Goal: Task Accomplishment & Management: Complete application form

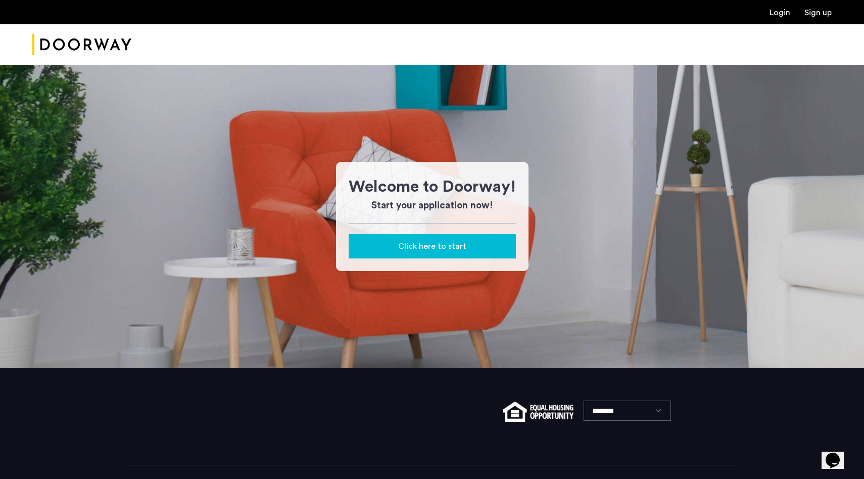
click at [489, 249] on div "Click here to start" at bounding box center [432, 246] width 151 height 12
click at [467, 248] on div "Click here to start" at bounding box center [432, 246] width 151 height 12
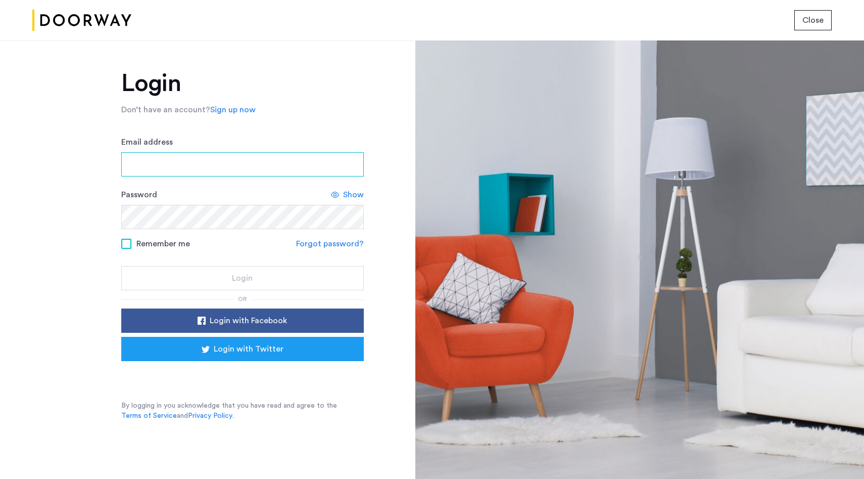
click at [251, 166] on input "Email address" at bounding box center [242, 164] width 243 height 24
click at [259, 160] on input "**********" at bounding box center [242, 164] width 243 height 24
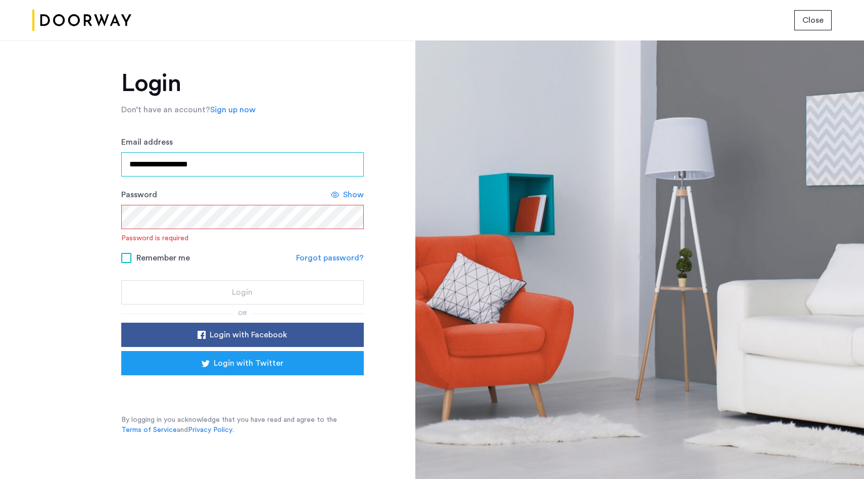
click at [259, 160] on input "**********" at bounding box center [242, 164] width 243 height 24
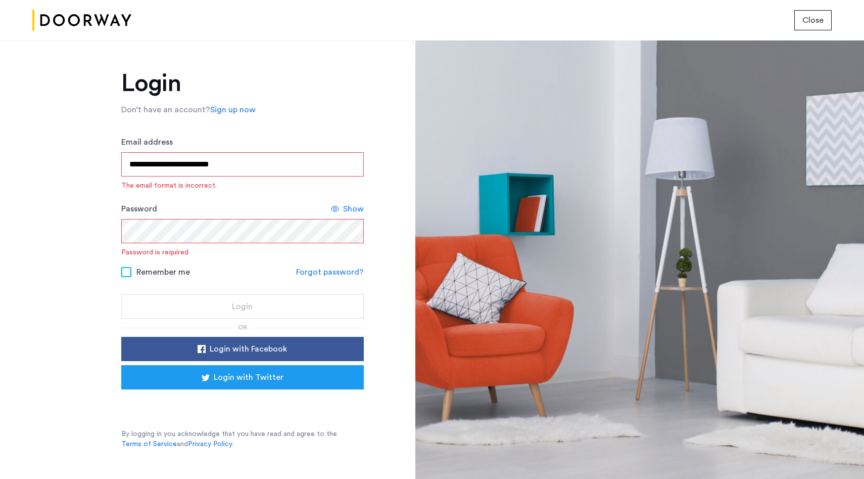
type input "**********"
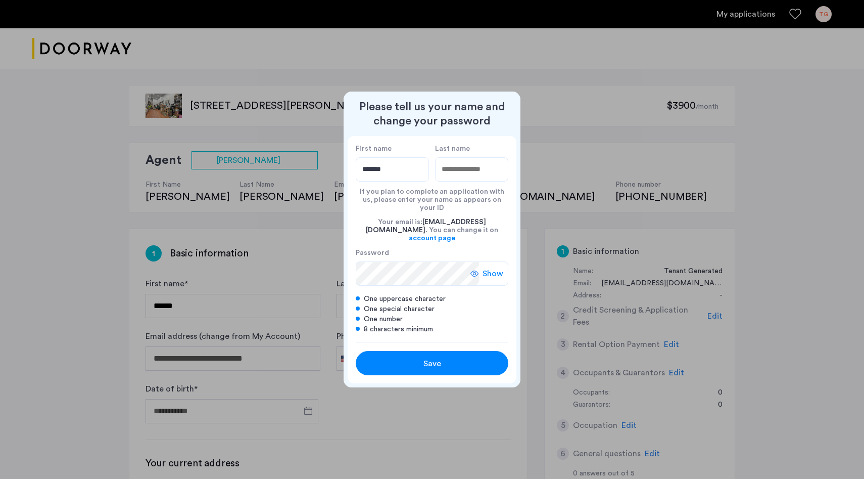
type input "*******"
click at [486, 181] on input "Last name" at bounding box center [471, 169] width 73 height 24
type input "*****"
click at [432, 357] on span "Save" at bounding box center [432, 363] width 18 height 12
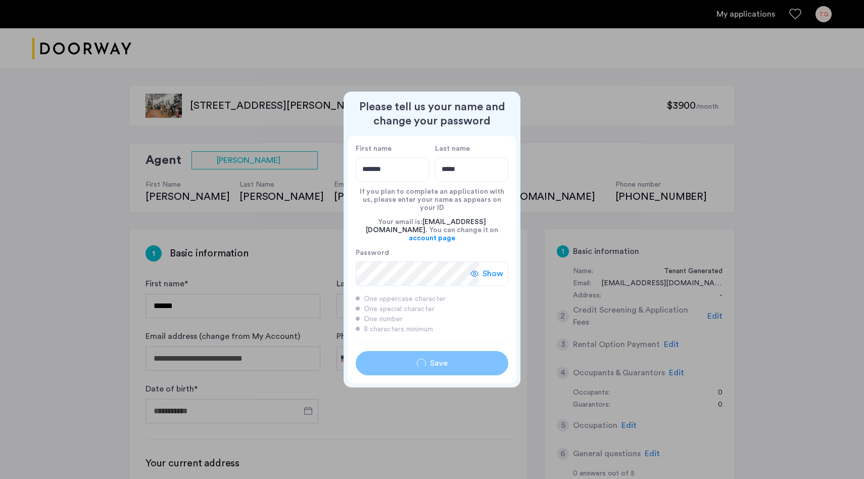
click at [490, 267] on span "Show" at bounding box center [493, 273] width 21 height 12
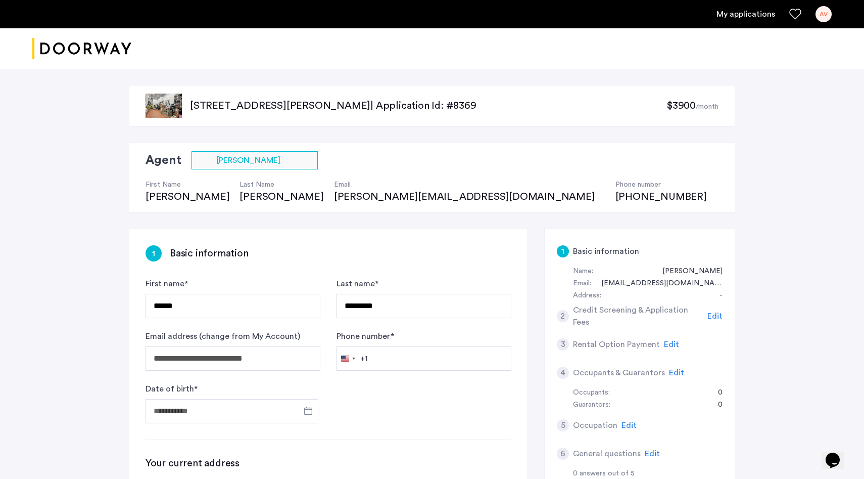
type input "*******"
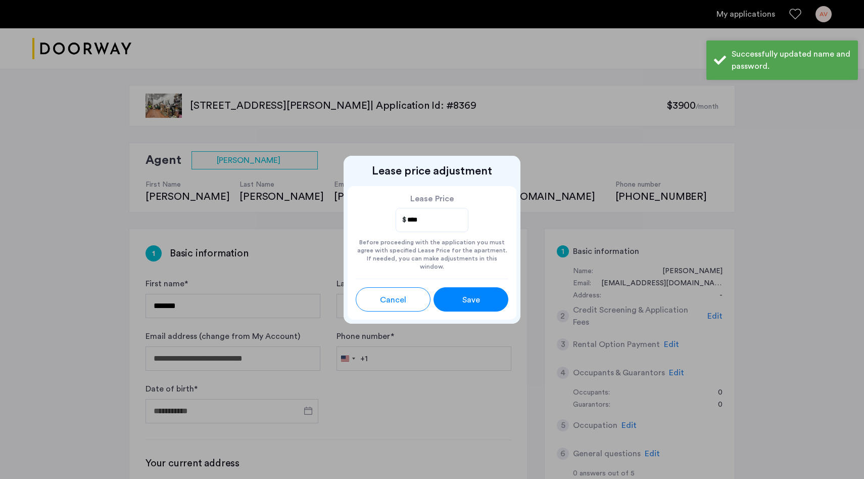
click at [442, 225] on input "****" at bounding box center [432, 219] width 53 height 13
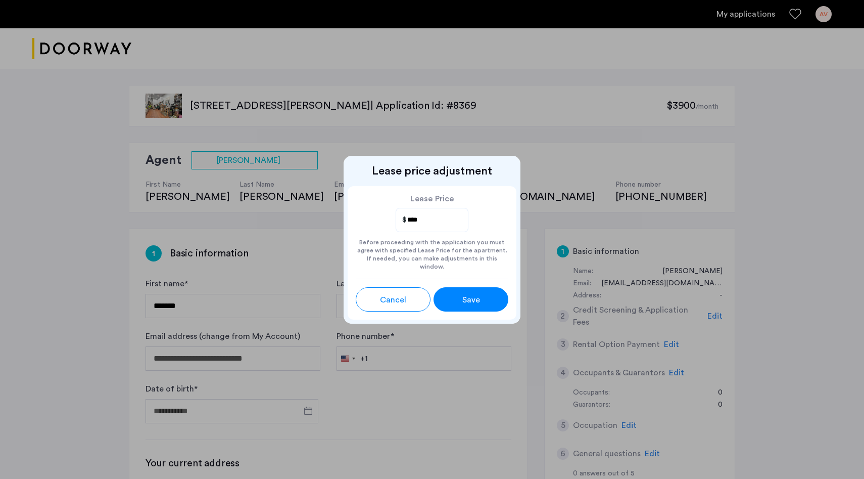
click at [484, 298] on div "Save" at bounding box center [470, 300] width 33 height 12
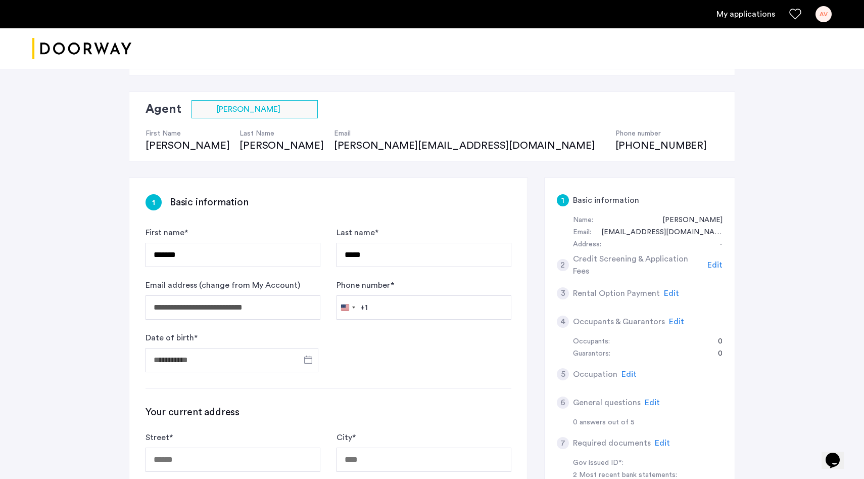
scroll to position [54, 0]
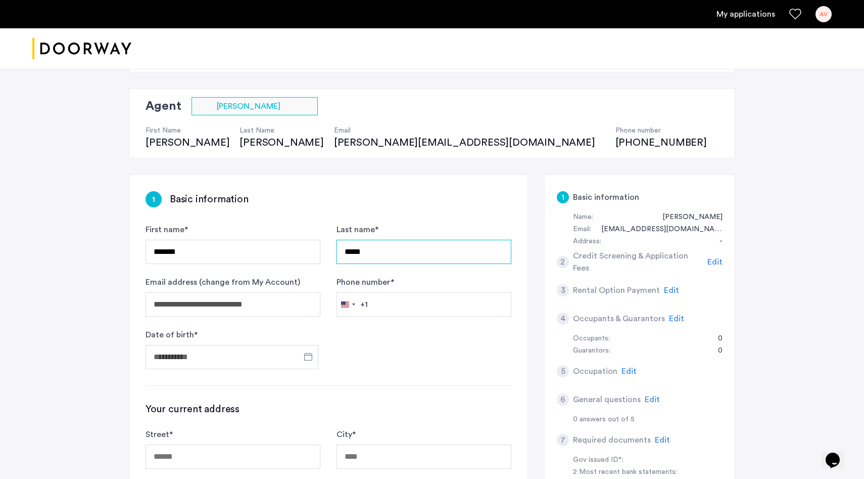
click at [383, 259] on input "*****" at bounding box center [424, 252] width 175 height 24
type input "**********"
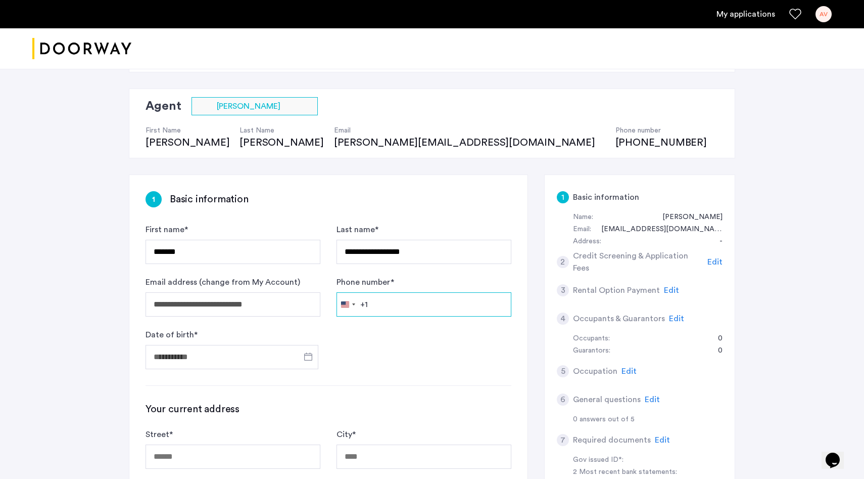
type input "**********"
click at [221, 358] on input "Date of birth *" at bounding box center [232, 357] width 173 height 24
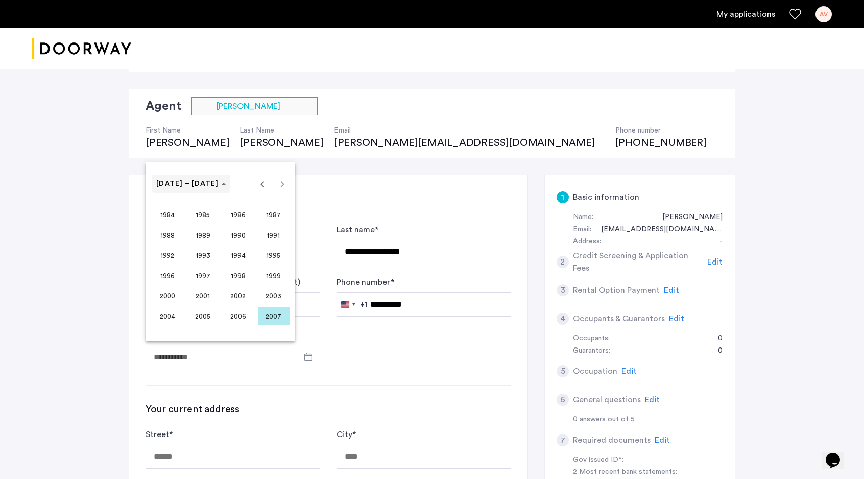
click at [204, 181] on span "1984 – 2007" at bounding box center [191, 183] width 70 height 9
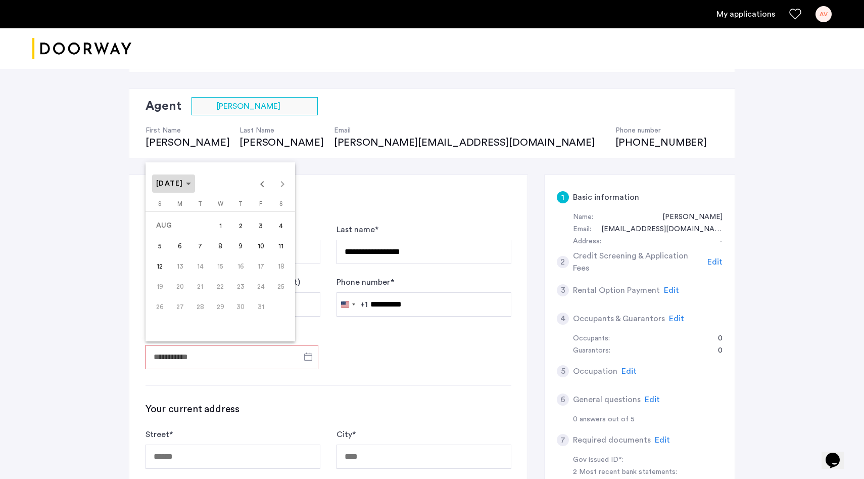
click at [167, 184] on span "AUG 2007" at bounding box center [169, 183] width 27 height 7
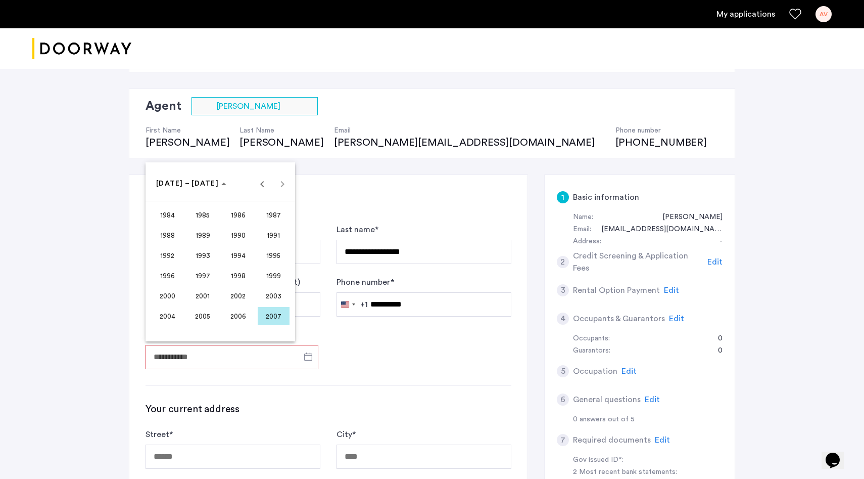
click at [175, 275] on span "1996" at bounding box center [168, 275] width 32 height 18
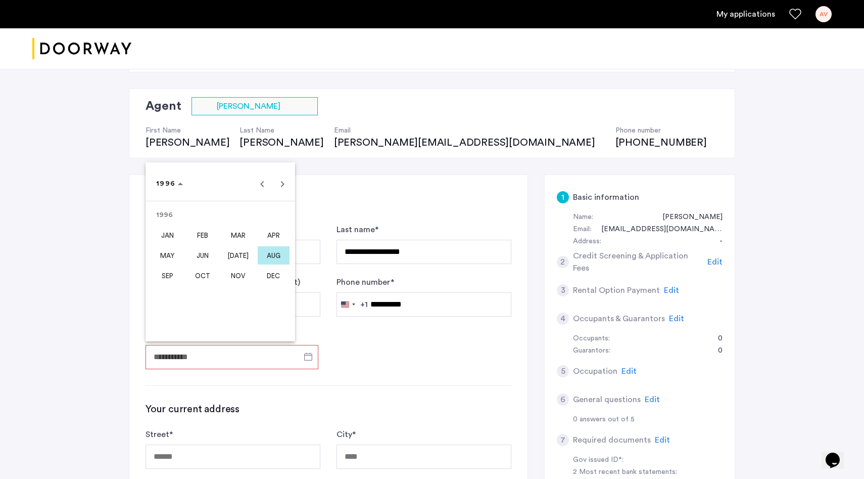
click at [235, 279] on span "NOV" at bounding box center [238, 275] width 32 height 18
click at [280, 245] on span "9" at bounding box center [281, 245] width 18 height 18
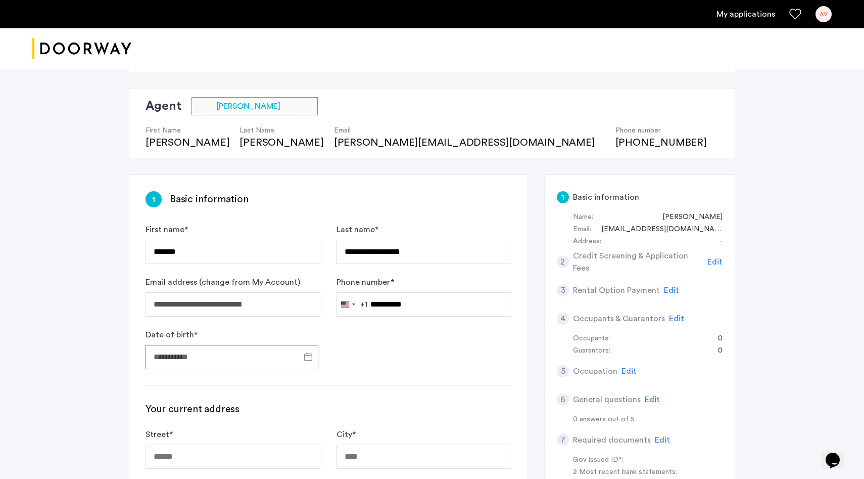
type input "**********"
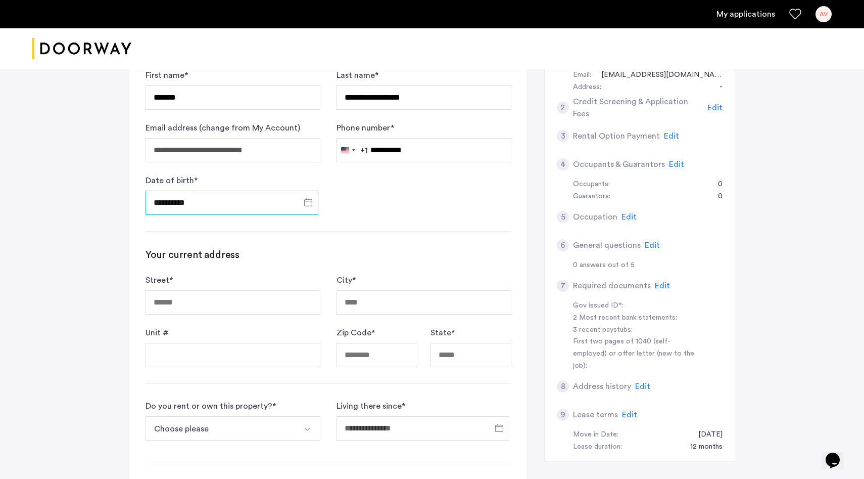
scroll to position [216, 0]
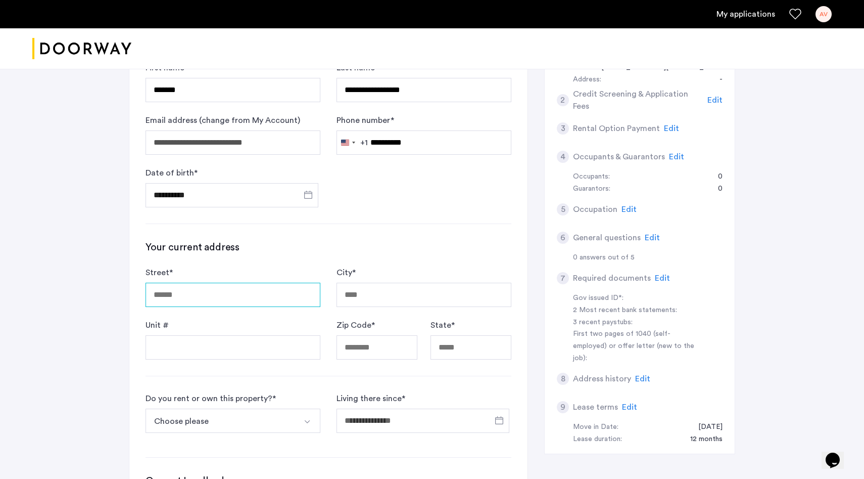
click at [283, 293] on input "Street *" at bounding box center [233, 294] width 175 height 24
type input "**********"
type input "***"
type input "*****"
type input "**"
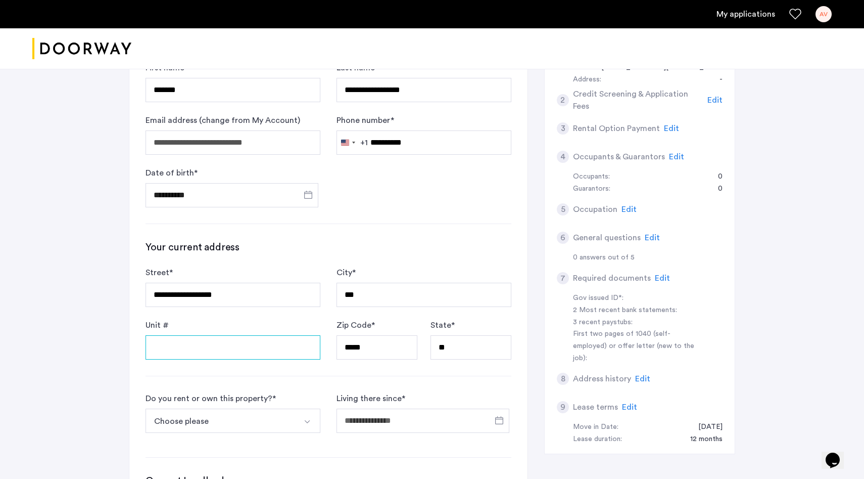
click at [284, 342] on input "Unit #" at bounding box center [233, 347] width 175 height 24
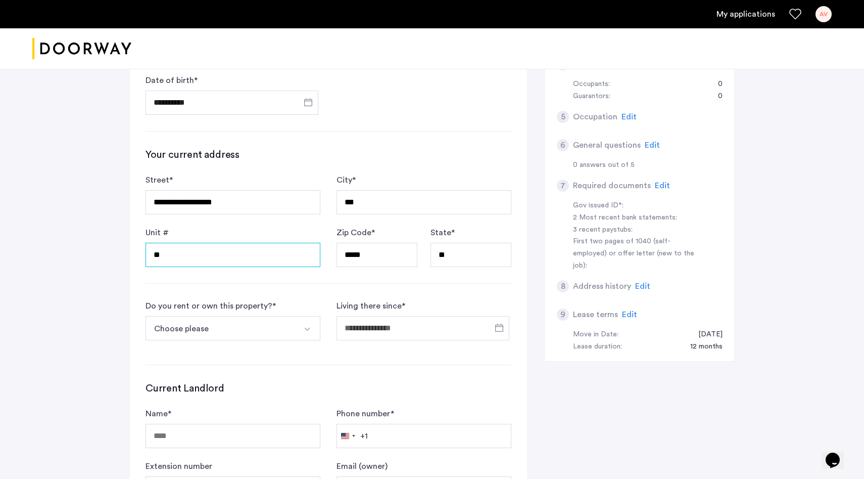
scroll to position [309, 0]
type input "**"
click at [292, 331] on button "Choose please" at bounding box center [221, 327] width 151 height 24
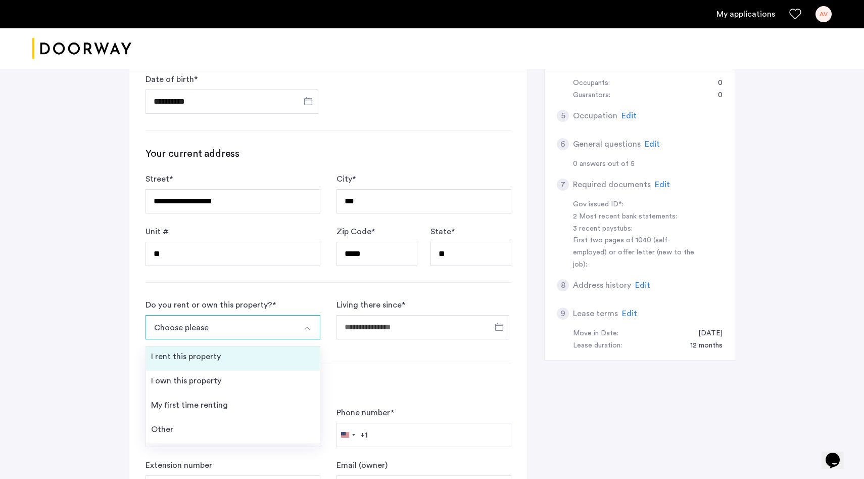
click at [275, 360] on li "I rent this property" at bounding box center [233, 358] width 174 height 24
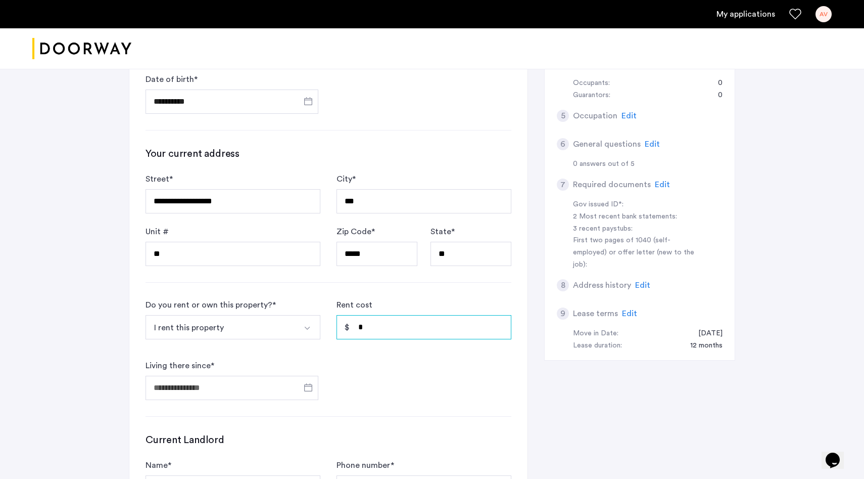
click at [368, 329] on input "*" at bounding box center [424, 327] width 175 height 24
type input "*"
type input "*****"
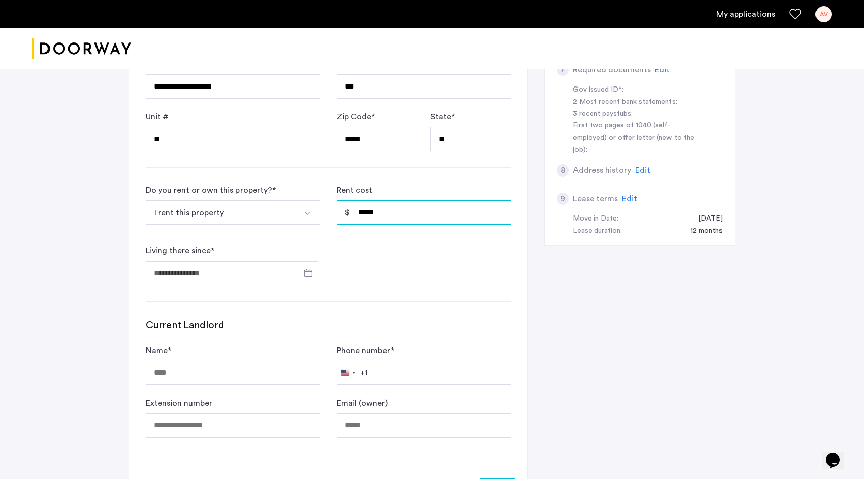
scroll to position [425, 0]
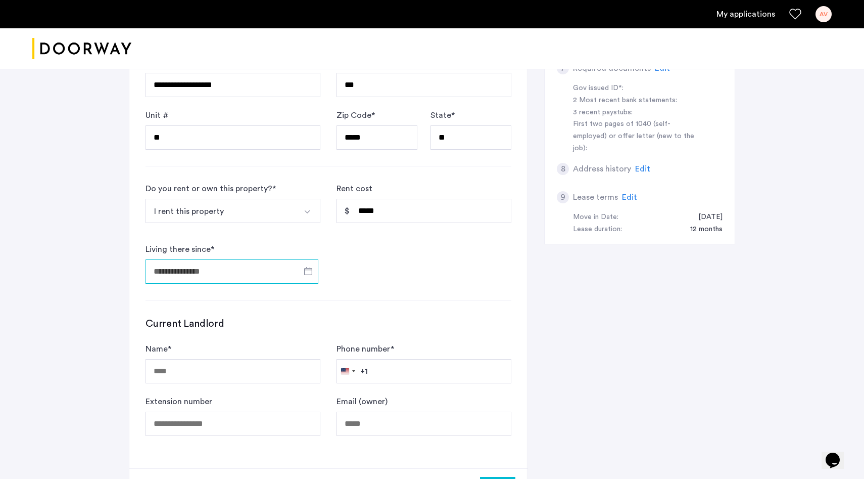
click at [259, 273] on input "Living there since *" at bounding box center [232, 271] width 173 height 24
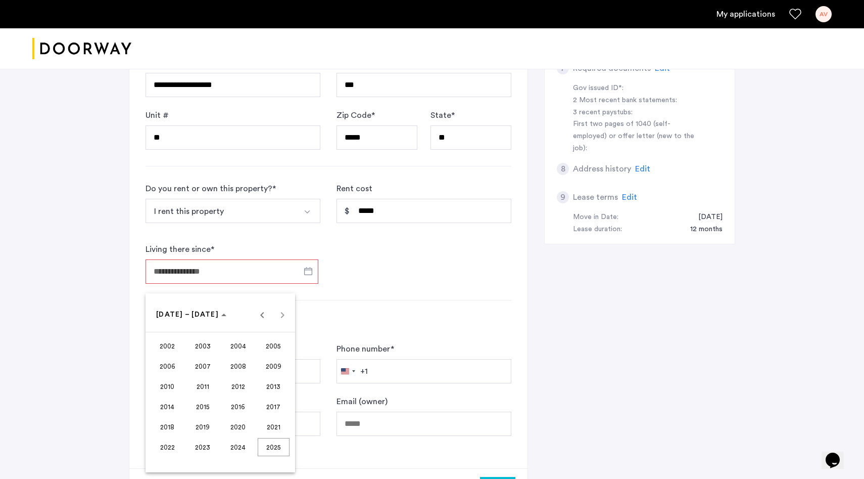
click at [207, 450] on span "2023" at bounding box center [203, 447] width 32 height 18
click at [175, 401] on span "SEP" at bounding box center [168, 406] width 32 height 18
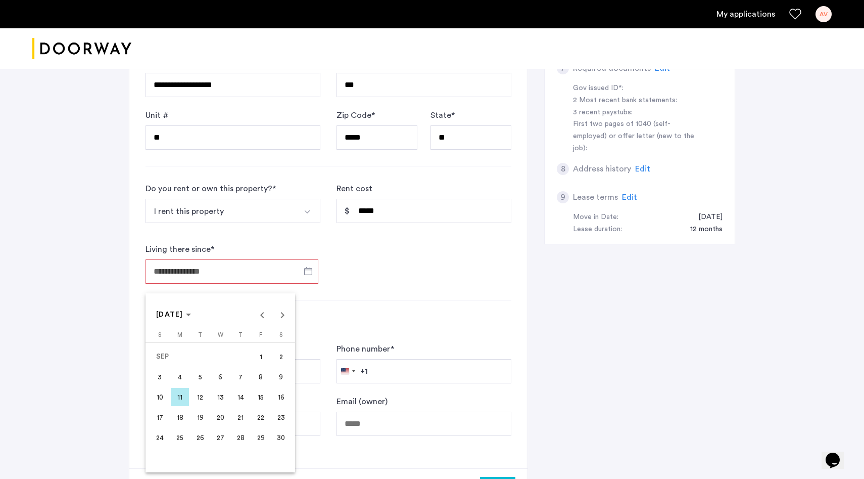
click at [252, 362] on span "1" at bounding box center [261, 356] width 18 height 18
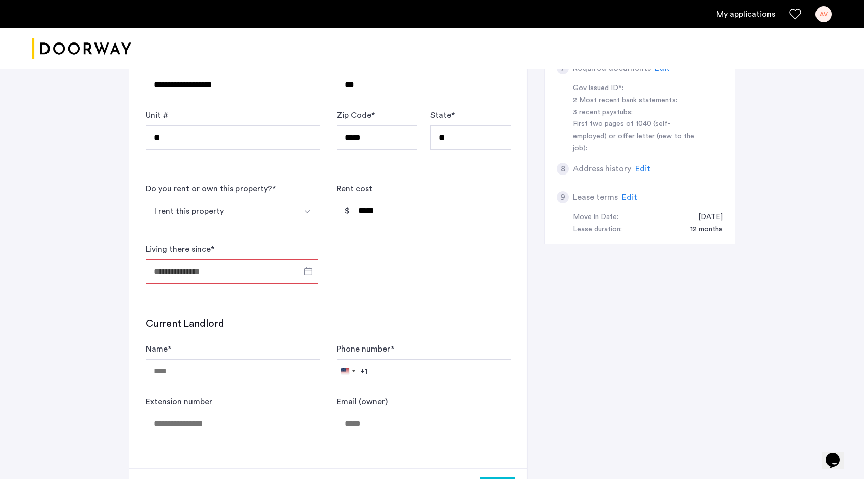
type input "**********"
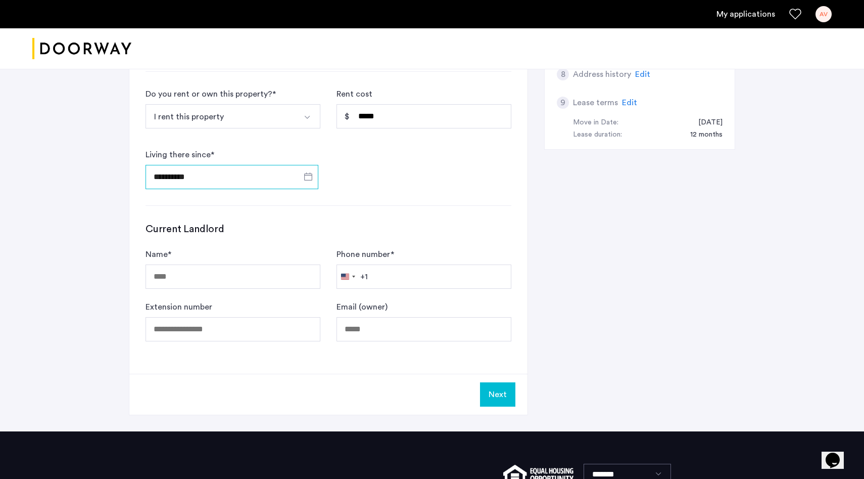
scroll to position [531, 0]
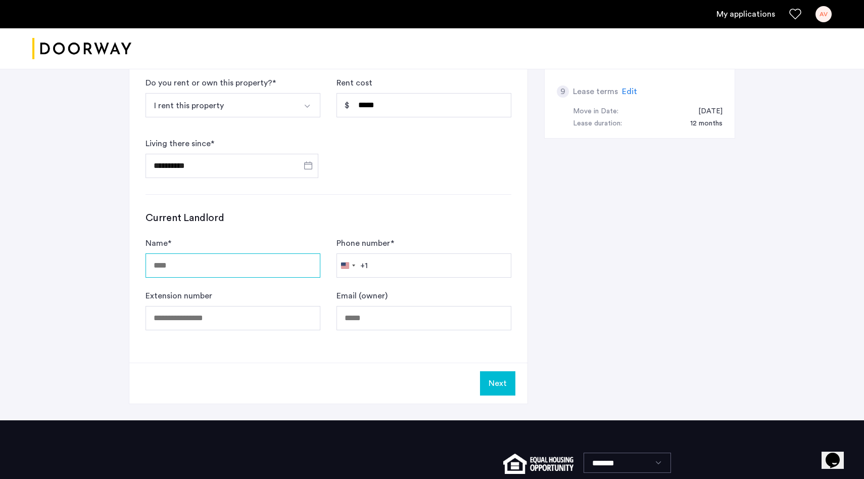
click at [283, 271] on input "Name *" at bounding box center [233, 265] width 175 height 24
type input "**********"
click at [427, 267] on input "Phone number *" at bounding box center [424, 265] width 175 height 24
type input "*"
type input "**********"
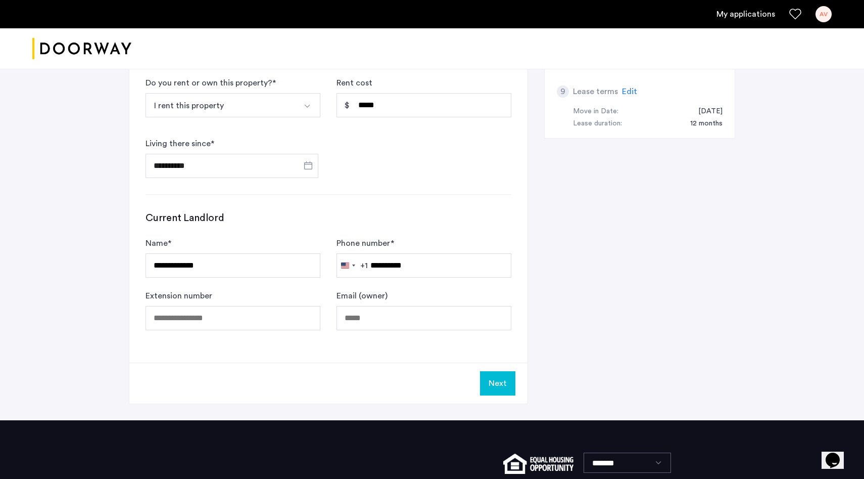
click at [466, 378] on div "Next" at bounding box center [328, 382] width 398 height 41
click at [499, 378] on button "Next" at bounding box center [497, 383] width 35 height 24
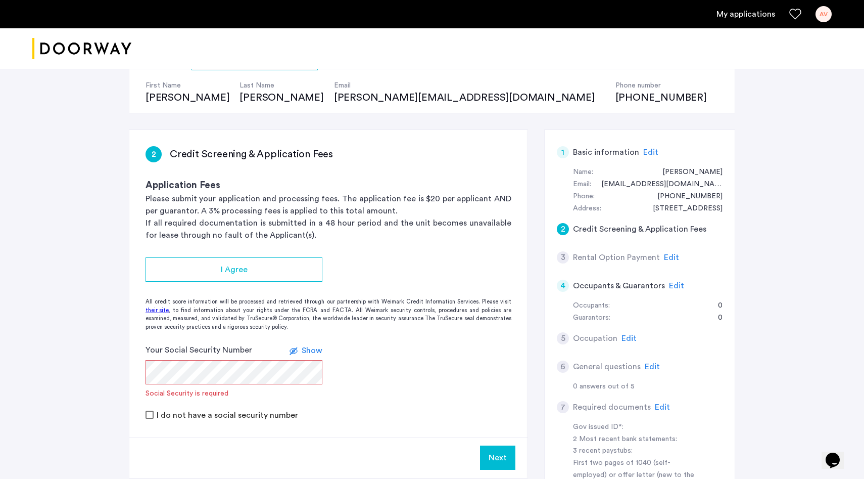
scroll to position [100, 0]
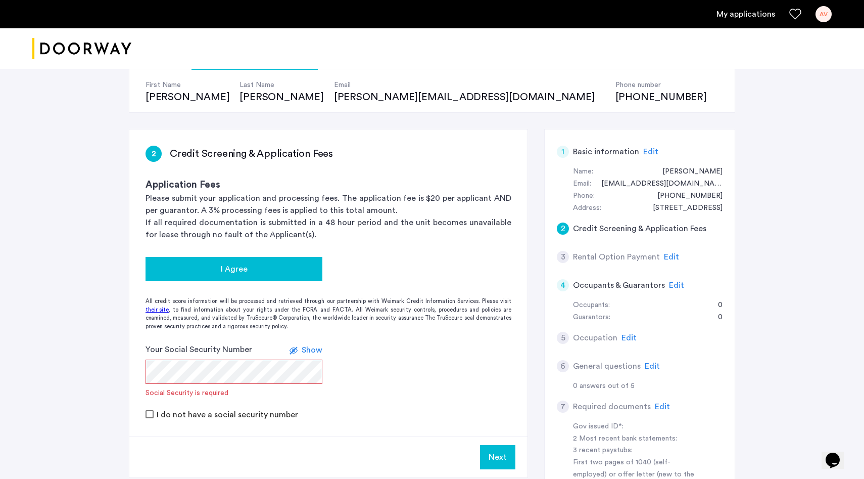
click at [238, 262] on button "I Agree" at bounding box center [234, 269] width 177 height 24
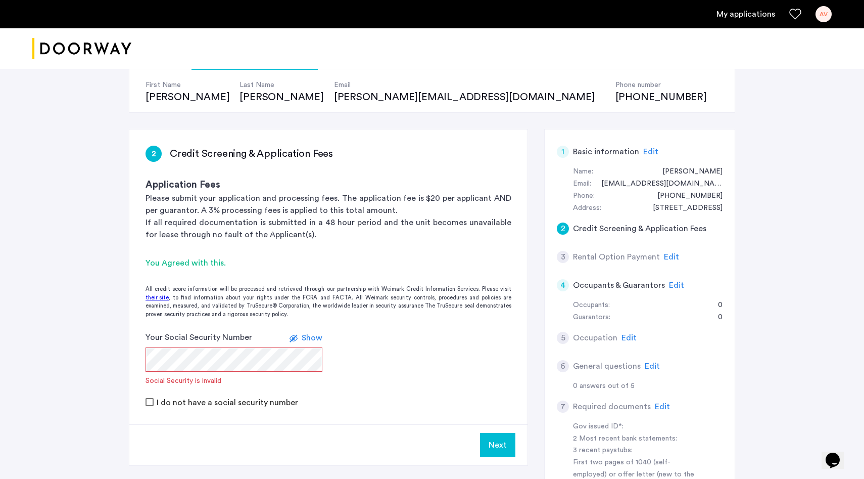
click at [308, 340] on span "Show" at bounding box center [312, 337] width 21 height 8
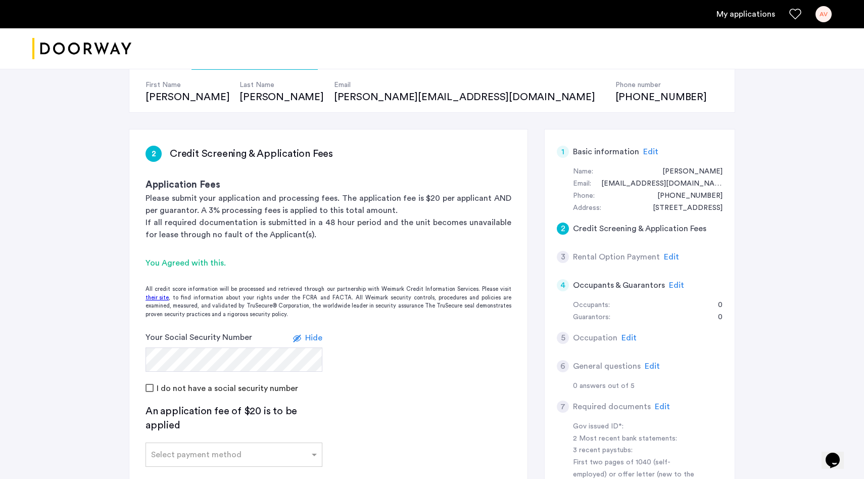
click at [360, 385] on div "I do not have a social security number" at bounding box center [329, 388] width 366 height 12
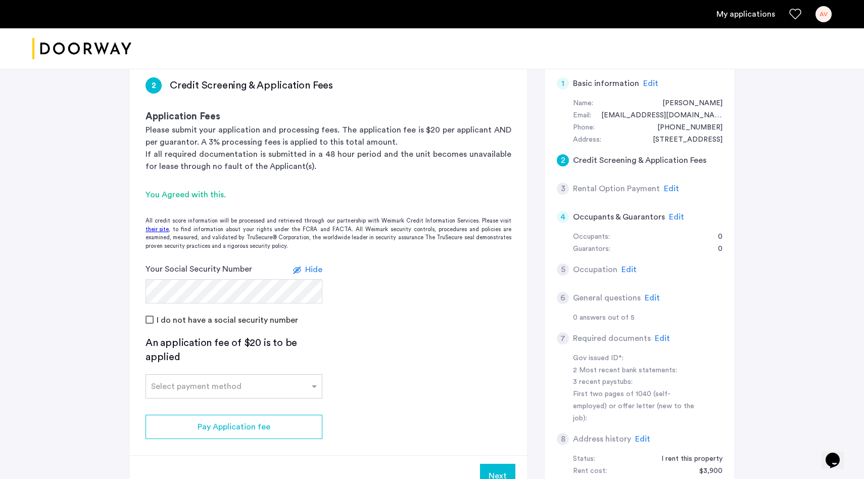
scroll to position [174, 0]
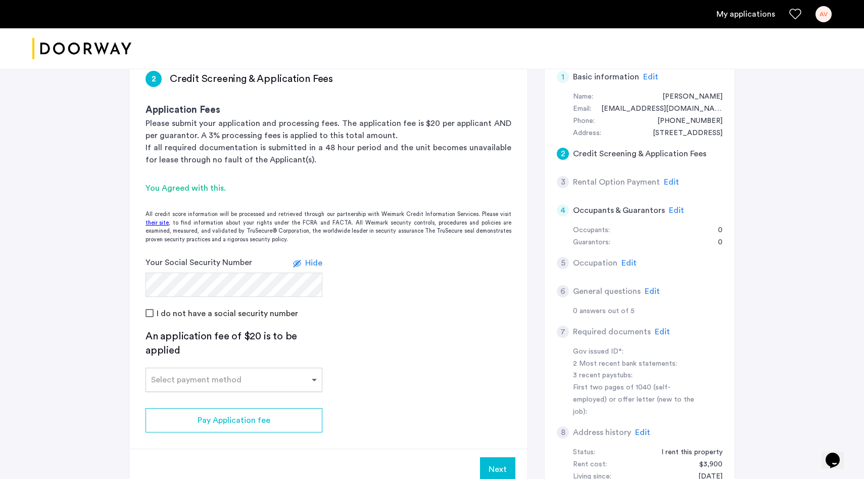
click at [316, 376] on span at bounding box center [315, 379] width 13 height 12
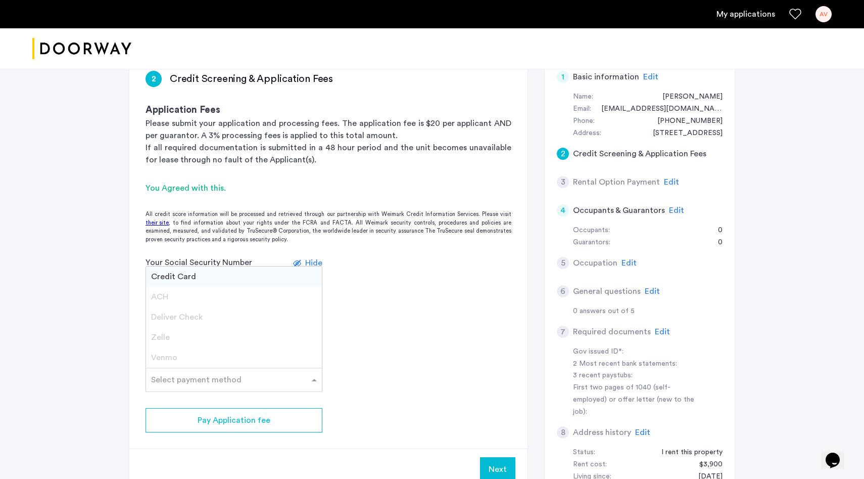
click at [169, 361] on span "Venmo" at bounding box center [164, 357] width 26 height 8
click at [173, 354] on span "Venmo" at bounding box center [164, 357] width 26 height 8
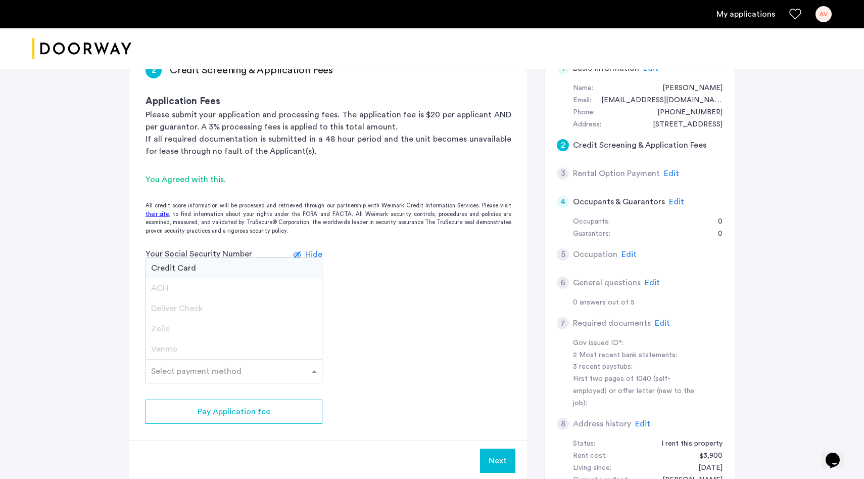
click at [194, 270] on div "Credit Card" at bounding box center [234, 268] width 176 height 20
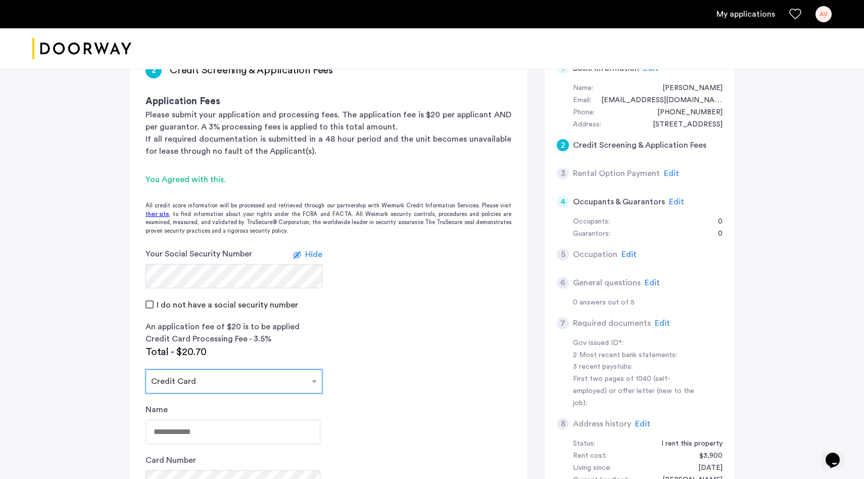
click at [268, 379] on input "text" at bounding box center [224, 378] width 146 height 7
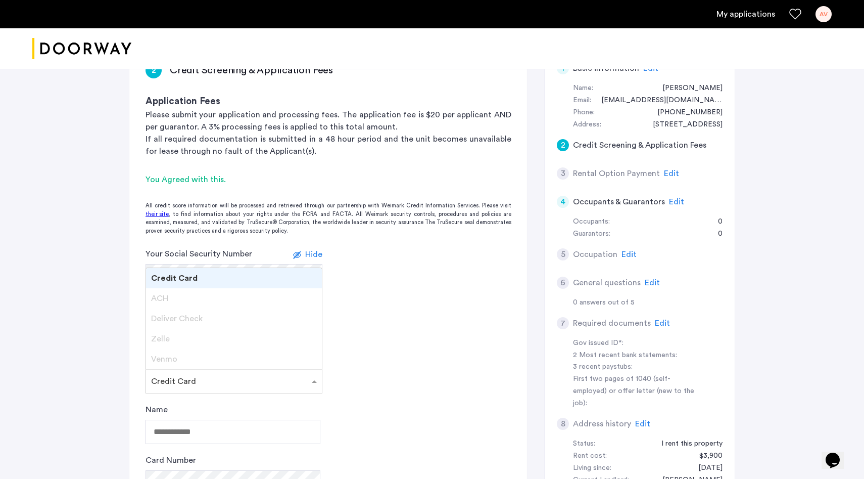
click at [213, 315] on div "Deliver Check" at bounding box center [234, 318] width 176 height 20
click at [149, 290] on div "ACH" at bounding box center [234, 298] width 176 height 20
click at [162, 314] on span "Deliver Check" at bounding box center [177, 318] width 52 height 8
click at [387, 313] on app-credit-screening "2 Credit Screening & Application Fees Application Fees Please submit your appli…" at bounding box center [328, 354] width 398 height 616
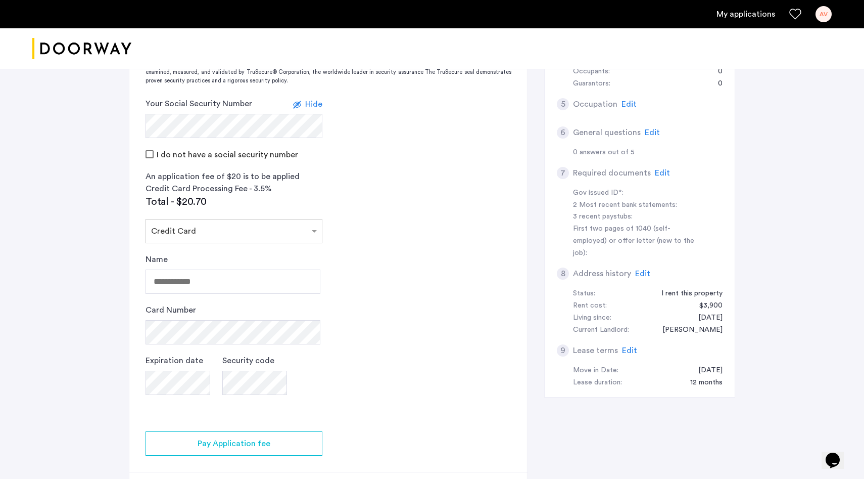
scroll to position [334, 0]
click at [262, 276] on input "Name" at bounding box center [233, 280] width 175 height 24
click at [389, 292] on app-credit-screening "2 Credit Screening & Application Fees Application Fees Please submit your appli…" at bounding box center [328, 203] width 398 height 616
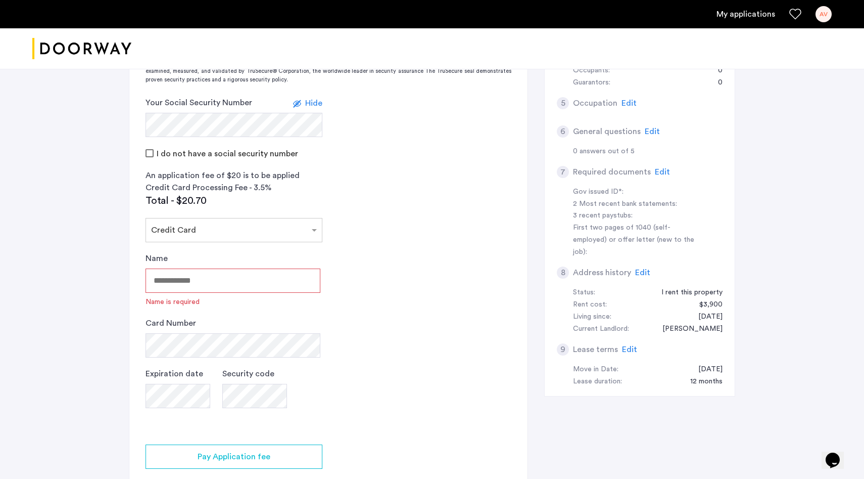
click at [291, 282] on input "Name" at bounding box center [233, 280] width 175 height 24
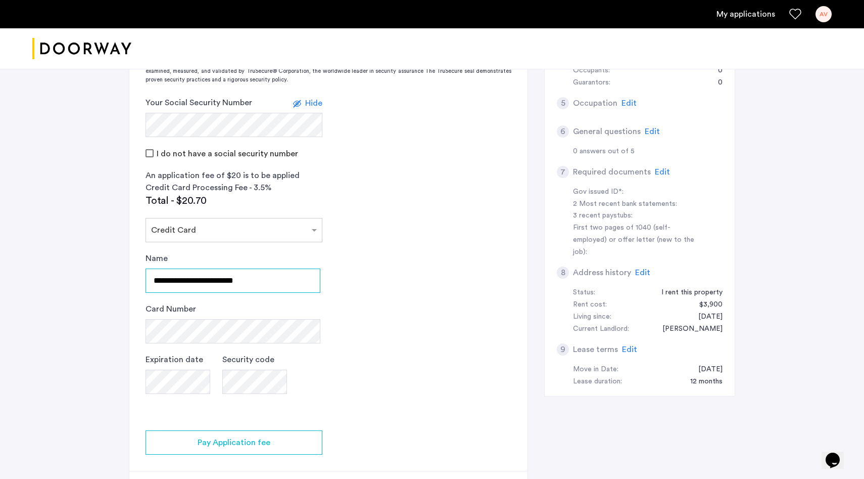
click at [196, 281] on input "**********" at bounding box center [233, 280] width 175 height 24
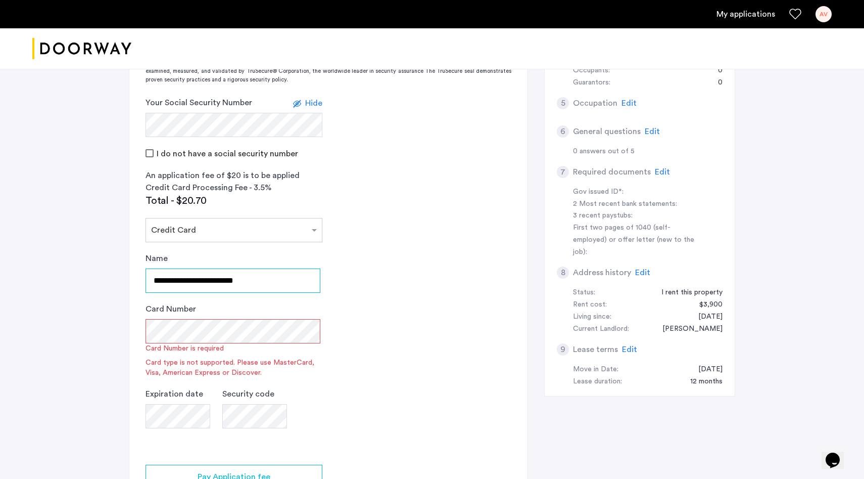
click at [196, 281] on input "**********" at bounding box center [233, 280] width 175 height 24
type input "**********"
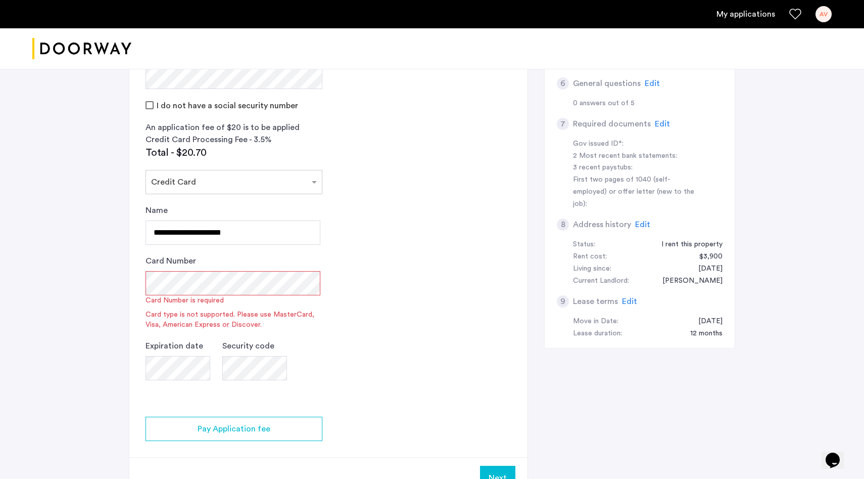
scroll to position [397, 0]
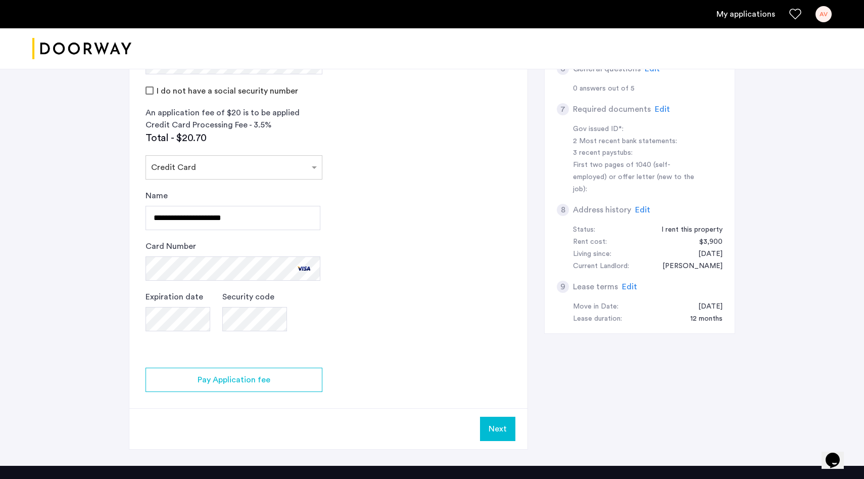
click at [253, 332] on div "Security code" at bounding box center [254, 316] width 65 height 51
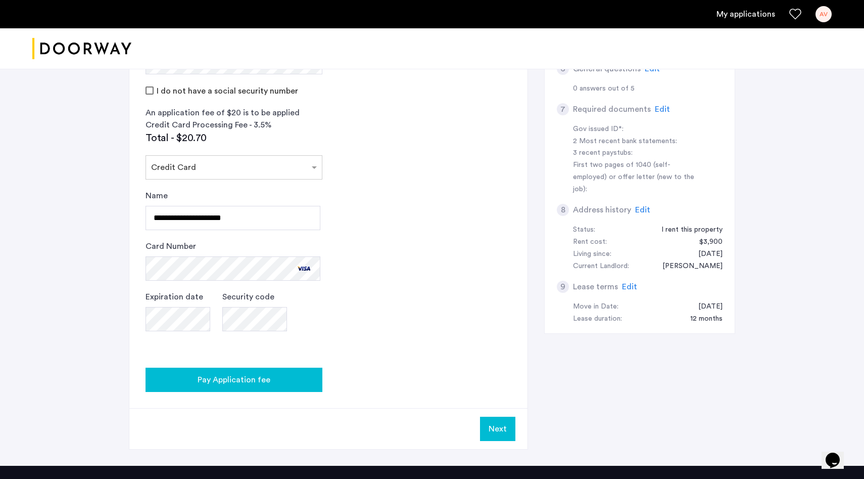
click at [279, 374] on div "Pay Application fee" at bounding box center [234, 379] width 161 height 12
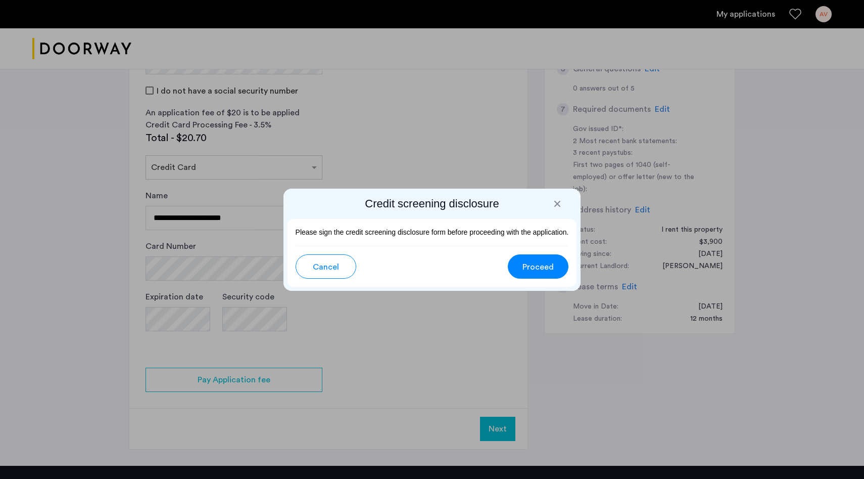
click at [560, 211] on div "Credit screening disclosure Please sign the credit screening disclosure form be…" at bounding box center [432, 239] width 298 height 102
click at [560, 209] on h2 "Credit screening disclosure" at bounding box center [433, 204] width 290 height 14
click at [555, 205] on div at bounding box center [557, 204] width 10 height 10
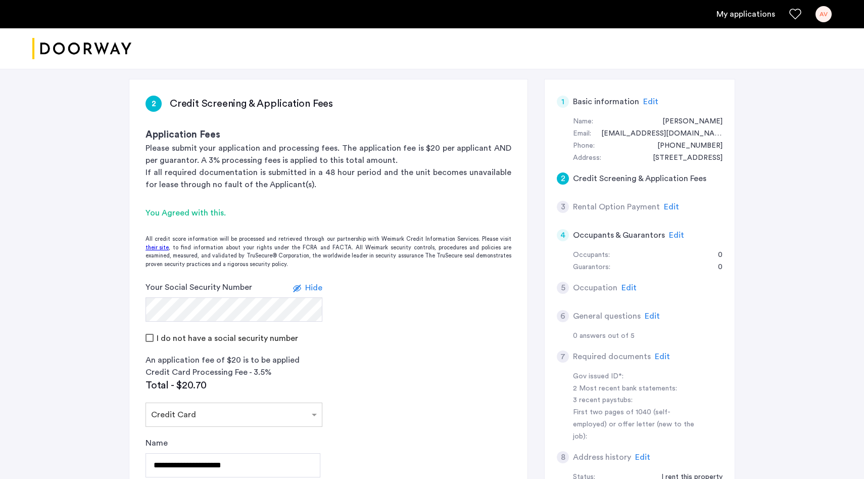
scroll to position [144, 0]
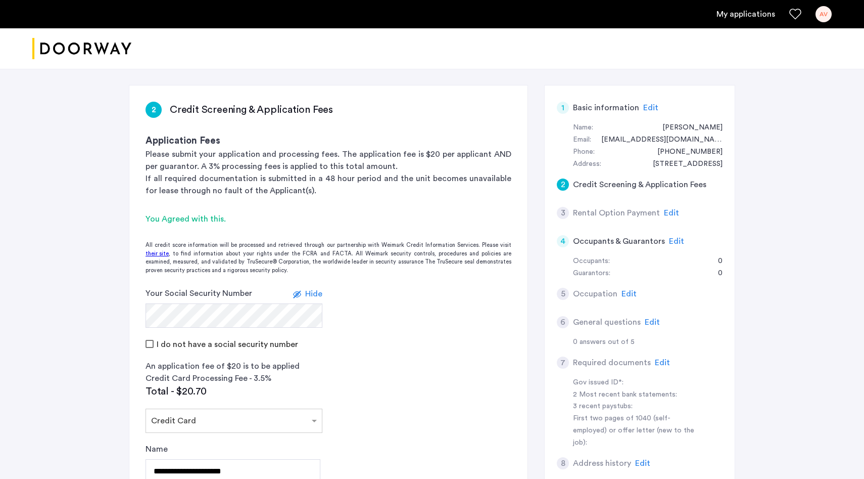
click at [188, 218] on div "You Agreed with this." at bounding box center [329, 219] width 366 height 12
click at [199, 217] on div "You Agreed with this." at bounding box center [329, 219] width 366 height 12
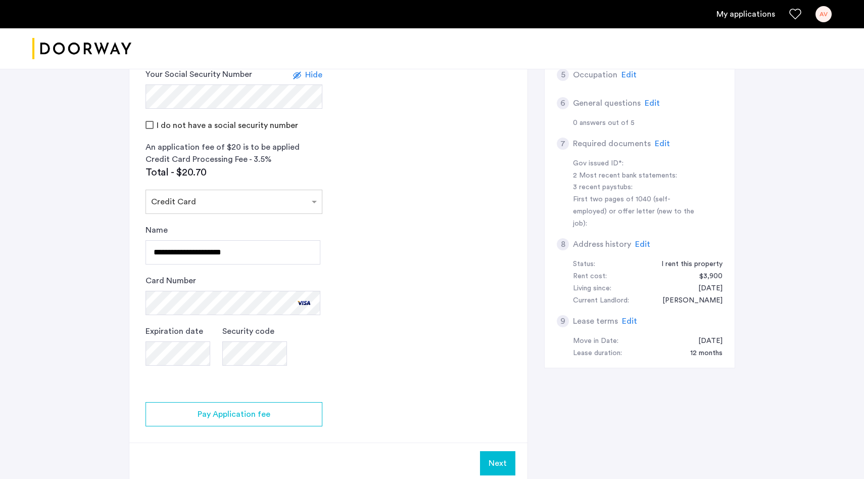
scroll to position [380, 0]
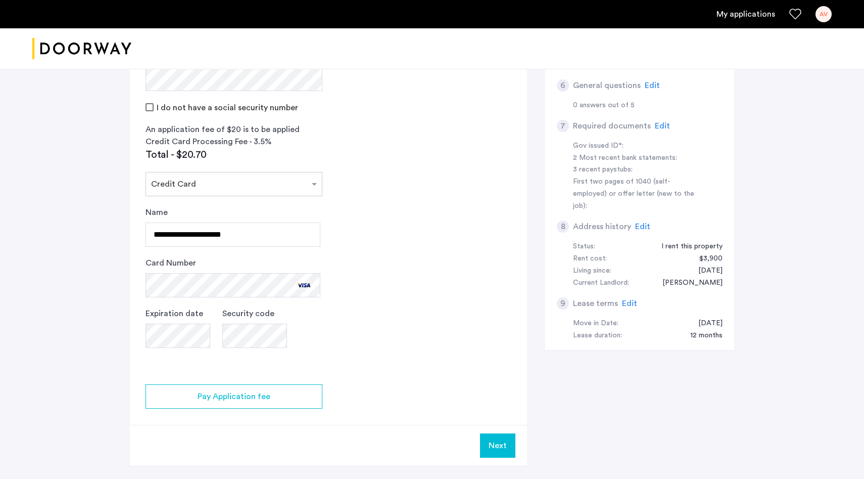
click at [300, 411] on app-credit-screening "2 Credit Screening & Application Fees Application Fees Please submit your appli…" at bounding box center [328, 157] width 398 height 616
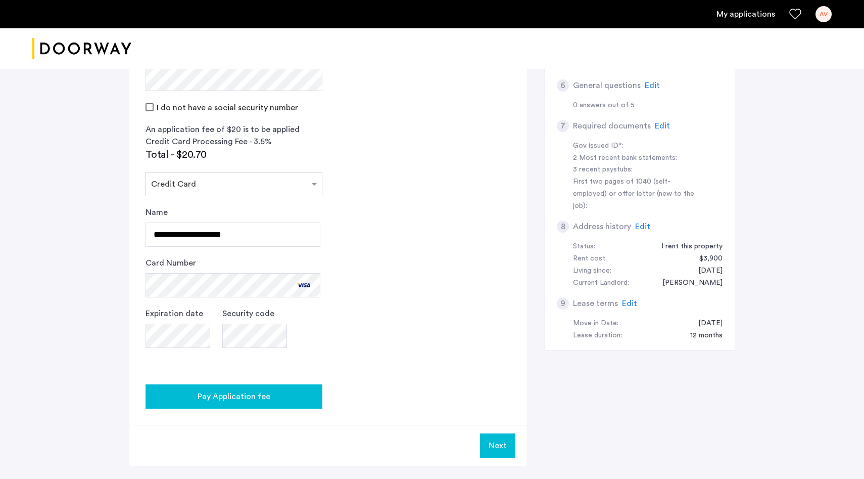
click at [300, 397] on div "Pay Application fee" at bounding box center [234, 396] width 161 height 12
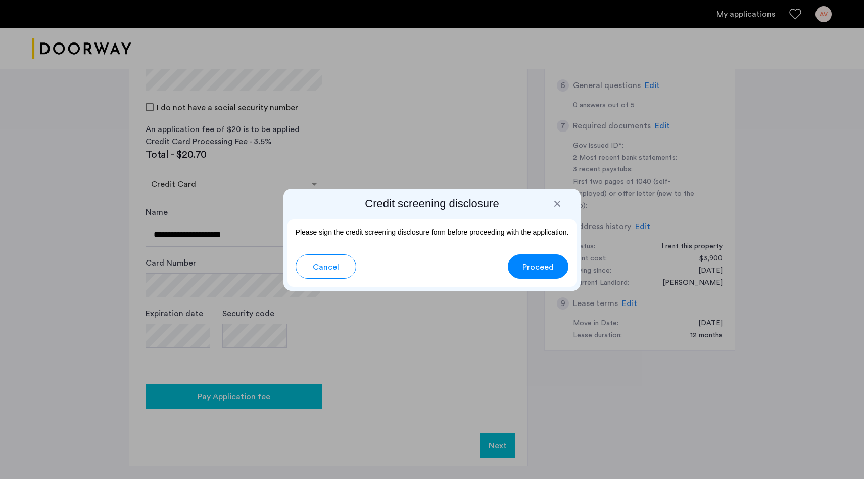
scroll to position [0, 0]
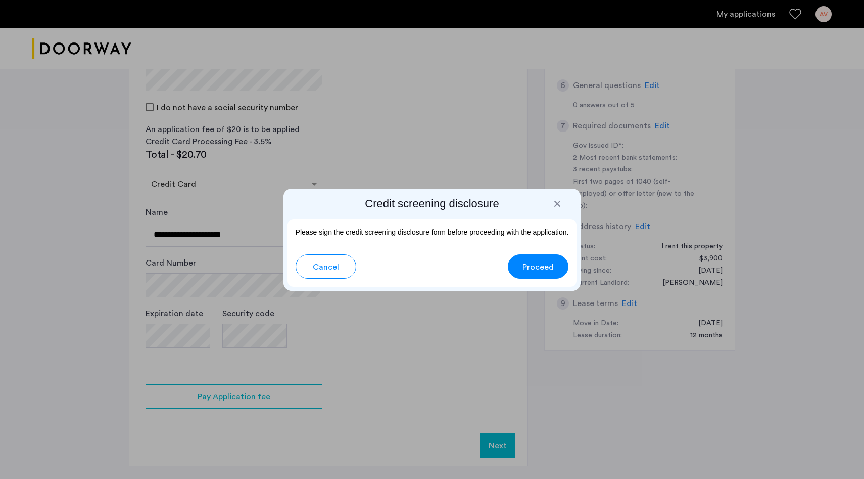
click at [552, 259] on button "Proceed" at bounding box center [538, 266] width 61 height 24
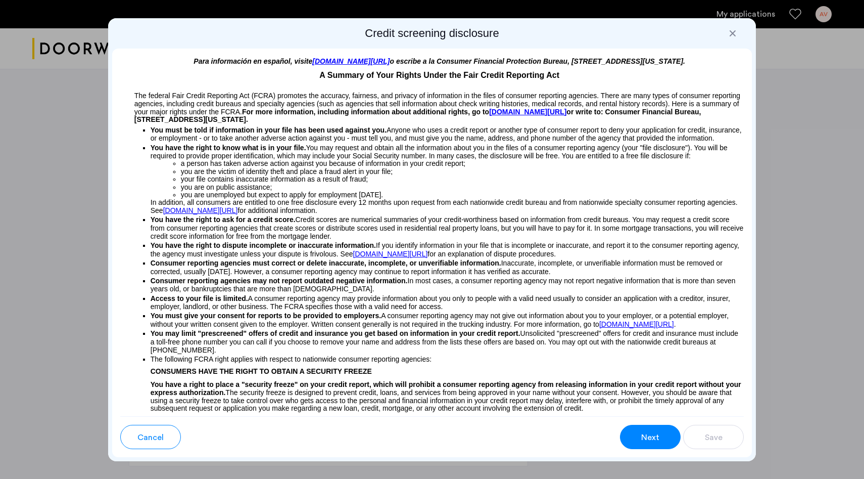
click at [665, 437] on button "Next" at bounding box center [650, 436] width 61 height 24
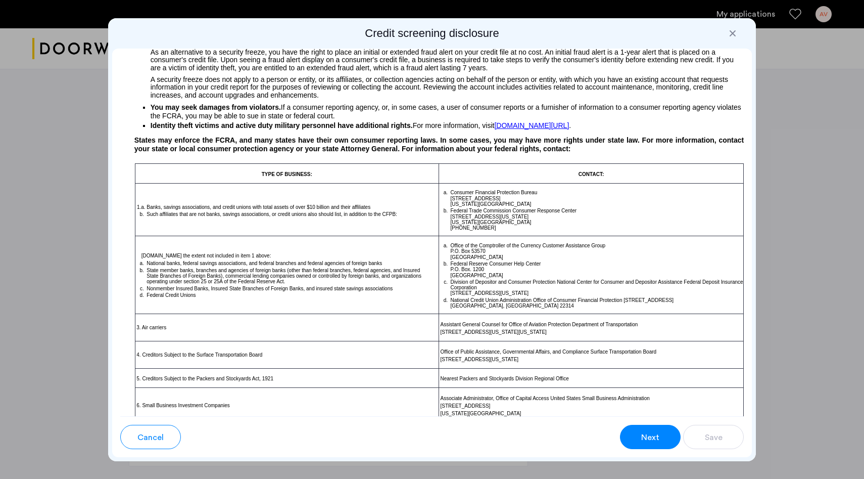
click at [665, 437] on button "Next" at bounding box center [650, 436] width 61 height 24
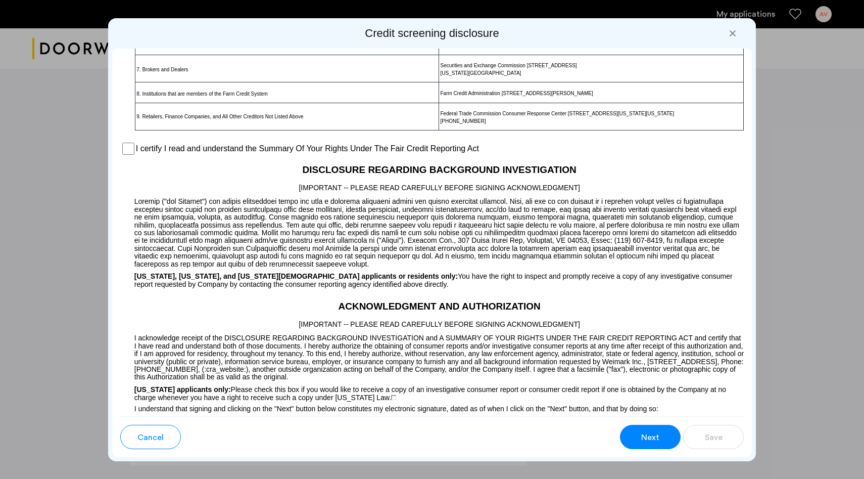
click at [665, 437] on button "Next" at bounding box center [650, 436] width 61 height 24
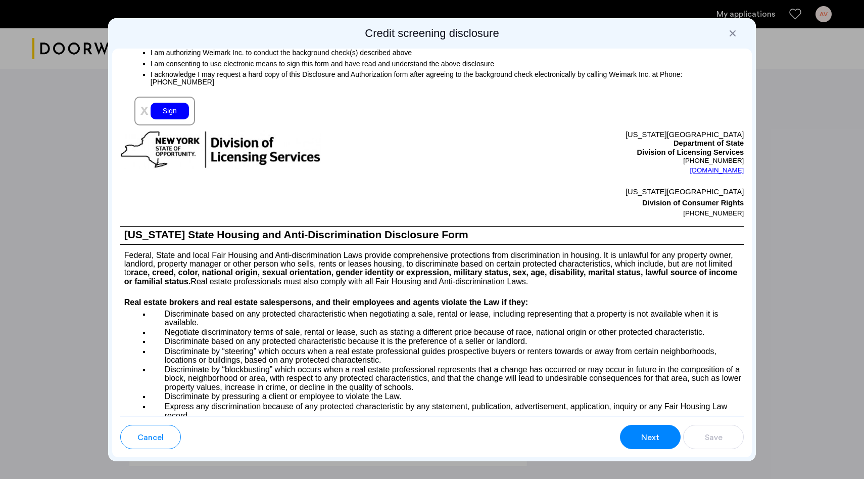
click at [665, 437] on button "Next" at bounding box center [650, 436] width 61 height 24
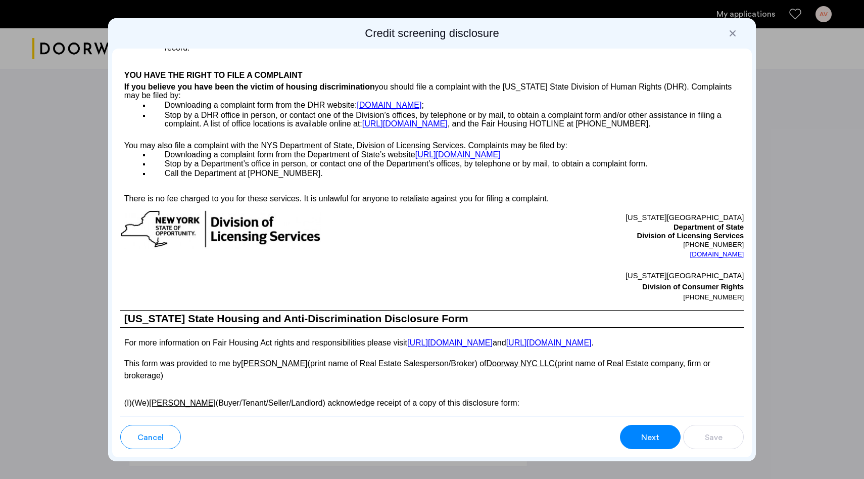
click at [665, 437] on button "Next" at bounding box center [650, 436] width 61 height 24
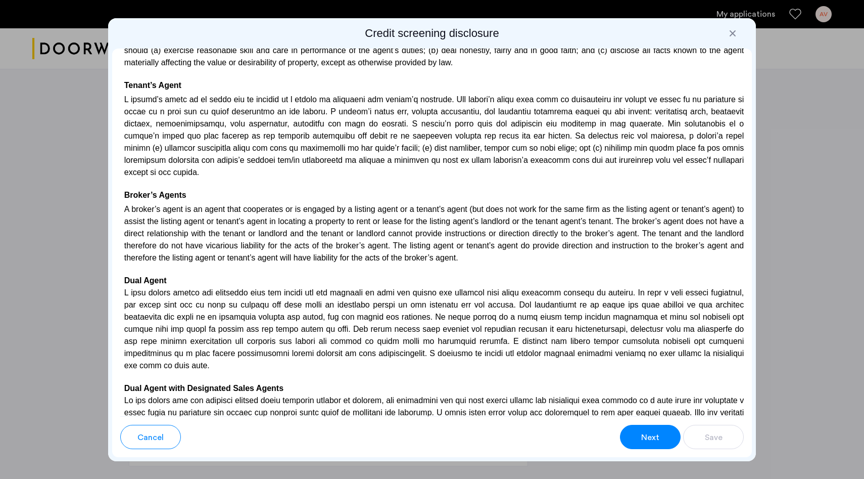
click at [665, 437] on button "Next" at bounding box center [650, 436] width 61 height 24
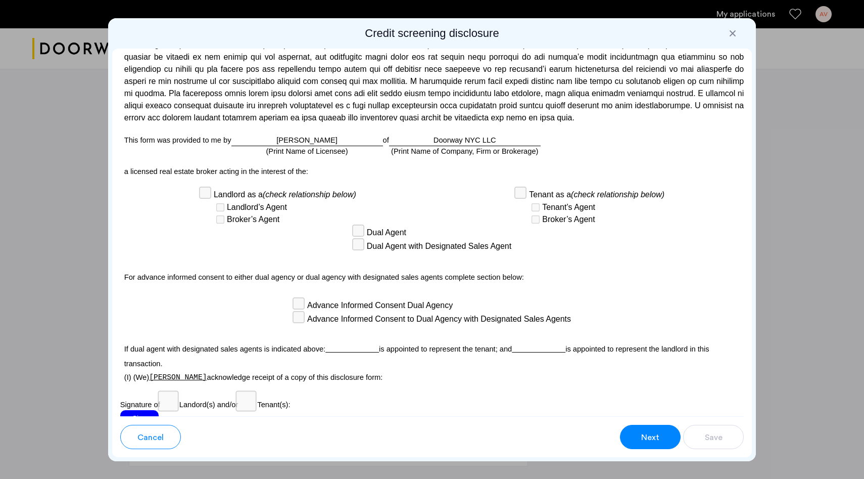
click at [665, 437] on button "Next" at bounding box center [650, 436] width 61 height 24
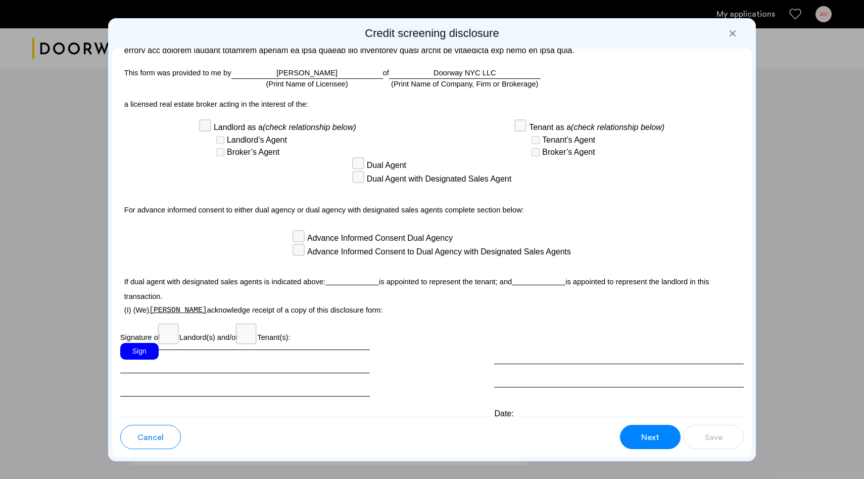
click at [136, 343] on div "Sign" at bounding box center [139, 351] width 38 height 17
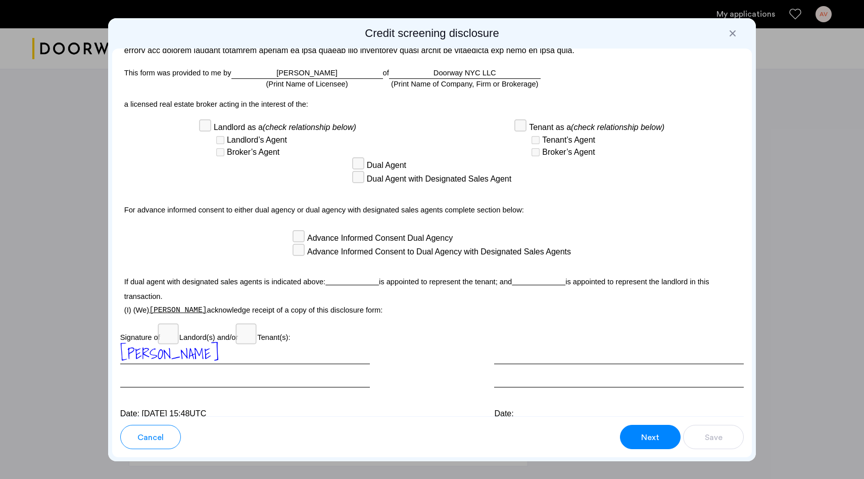
click at [658, 440] on span "Next" at bounding box center [650, 437] width 18 height 12
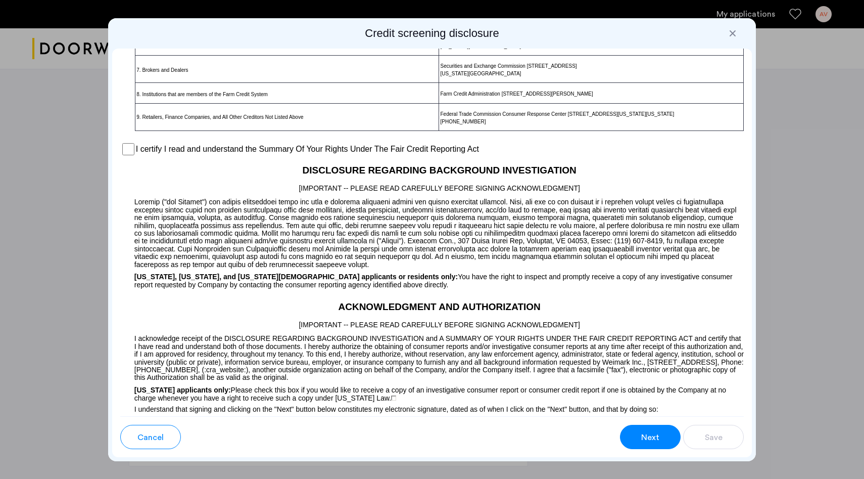
scroll to position [653, 0]
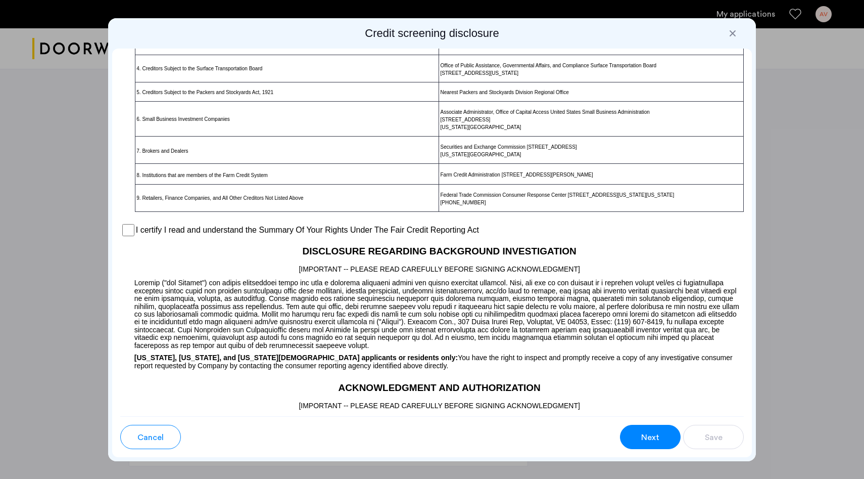
click at [241, 235] on label "I certify I read and understand the Summary Of Your Rights Under The Fair Credi…" at bounding box center [307, 230] width 343 height 12
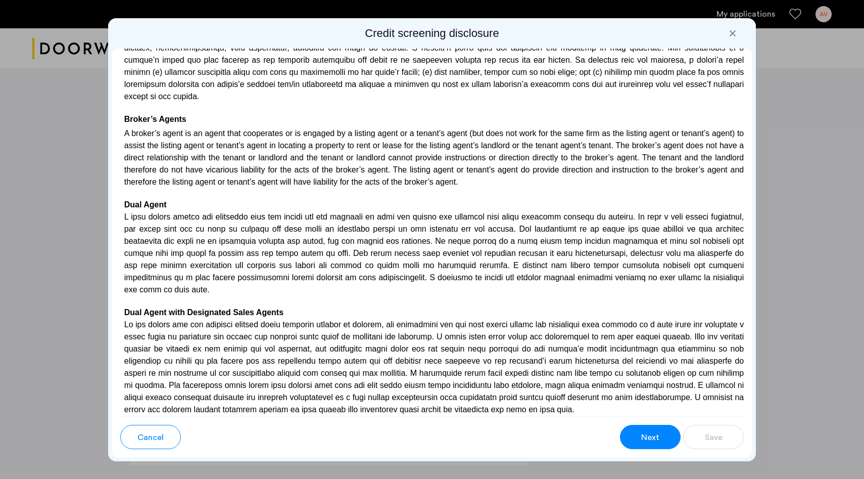
scroll to position [2648, 0]
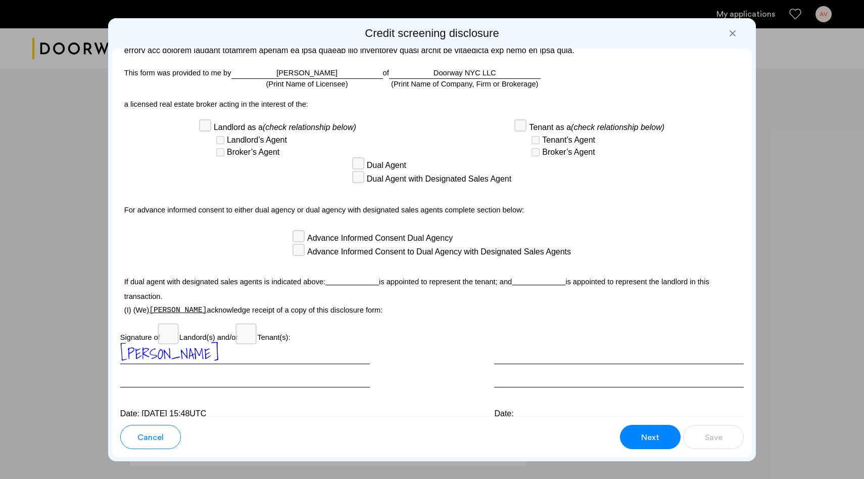
click at [653, 442] on span "Next" at bounding box center [650, 437] width 18 height 12
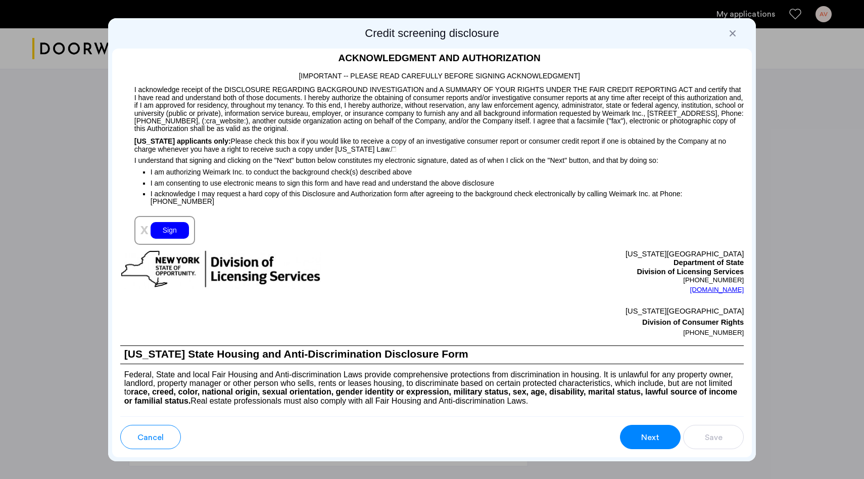
scroll to position [984, 0]
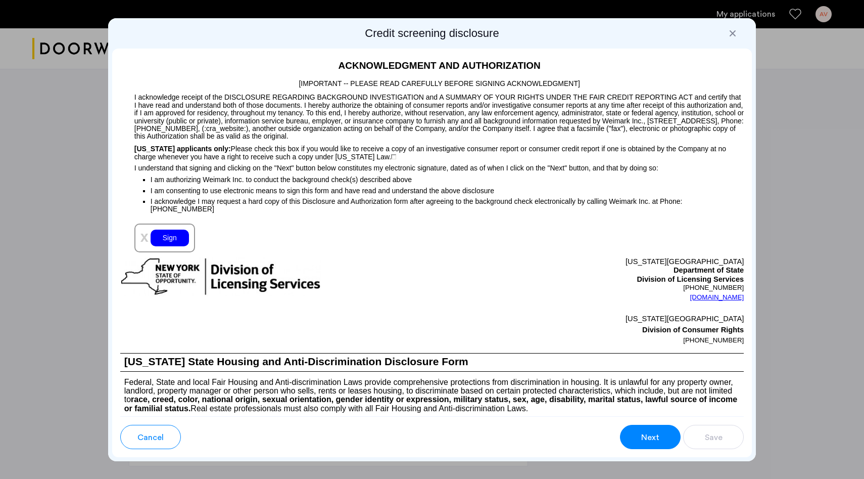
click at [158, 233] on div "Sign" at bounding box center [170, 237] width 38 height 17
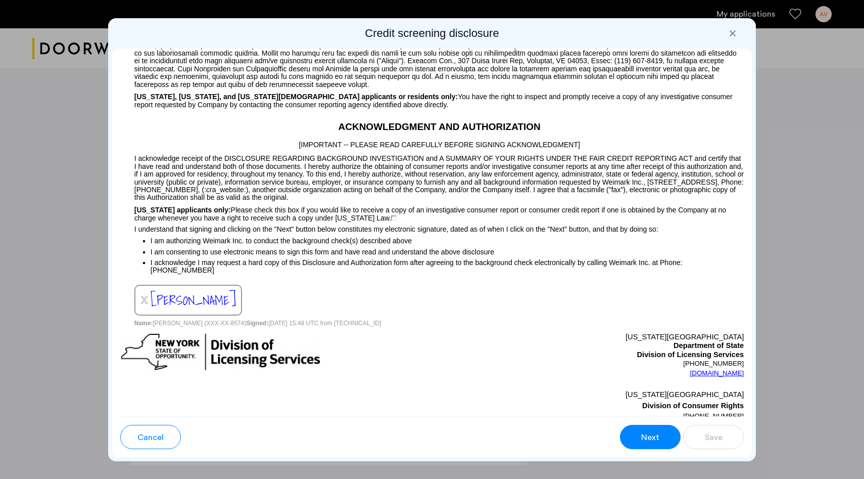
scroll to position [921, 0]
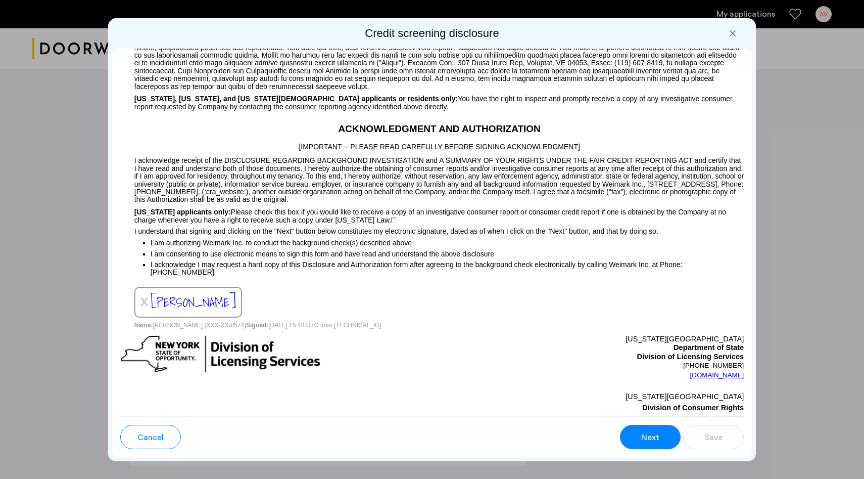
click at [629, 425] on button "Next" at bounding box center [650, 436] width 61 height 24
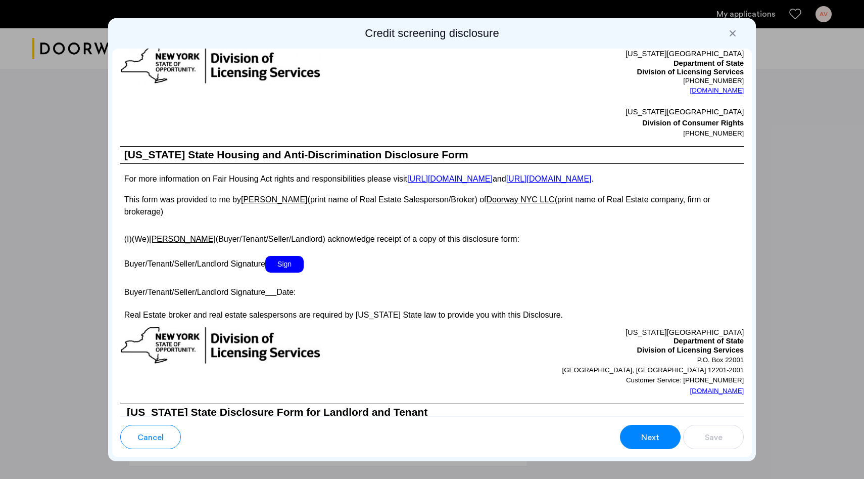
scroll to position [1670, 0]
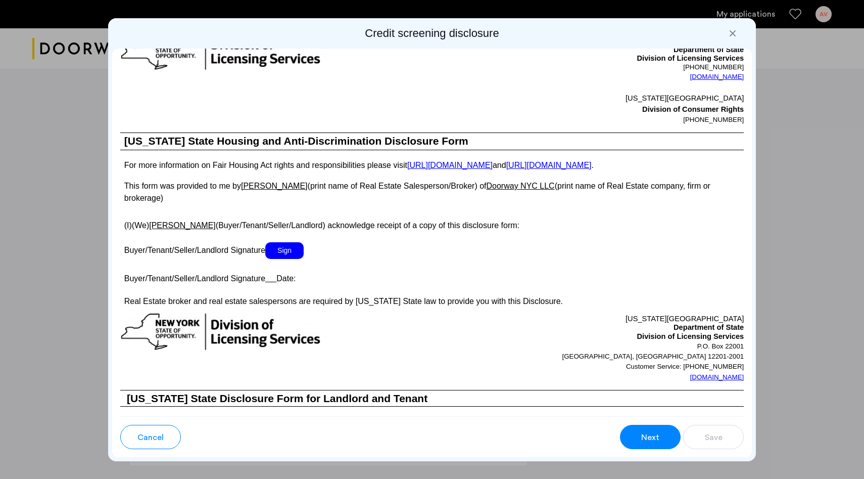
click at [280, 231] on p at bounding box center [432, 236] width 624 height 11
click at [281, 242] on span "Sign" at bounding box center [284, 250] width 38 height 17
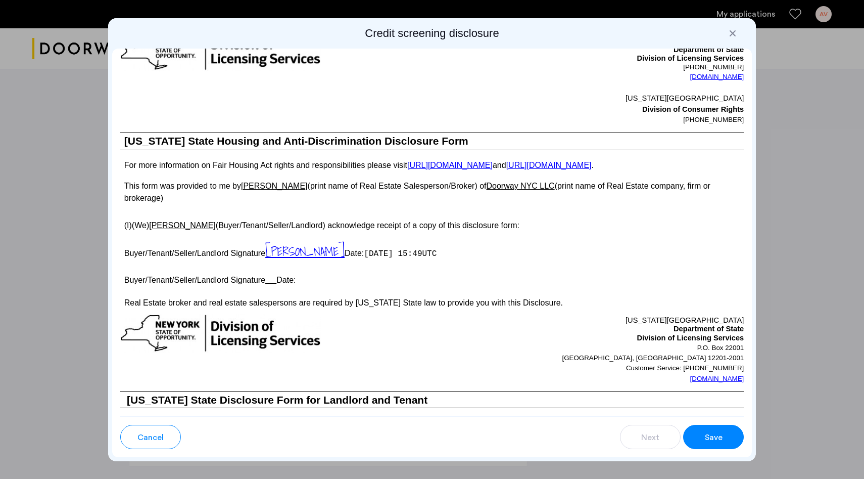
click at [700, 438] on button "Save" at bounding box center [713, 436] width 61 height 24
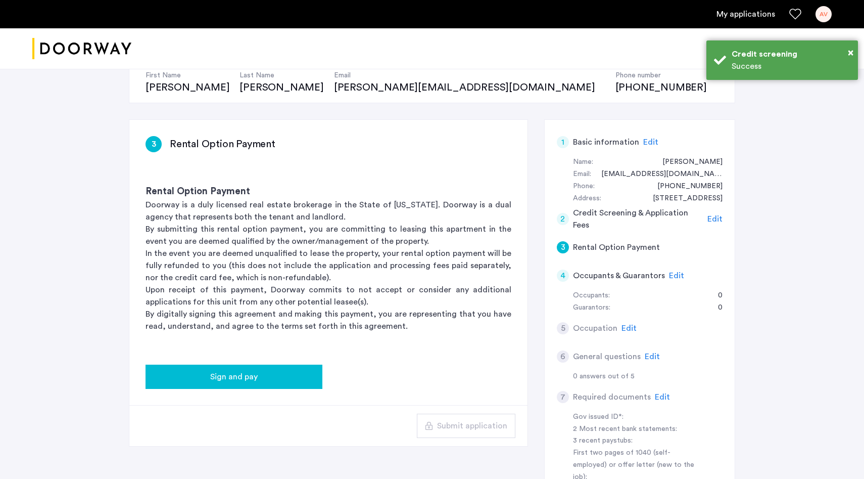
scroll to position [107, 0]
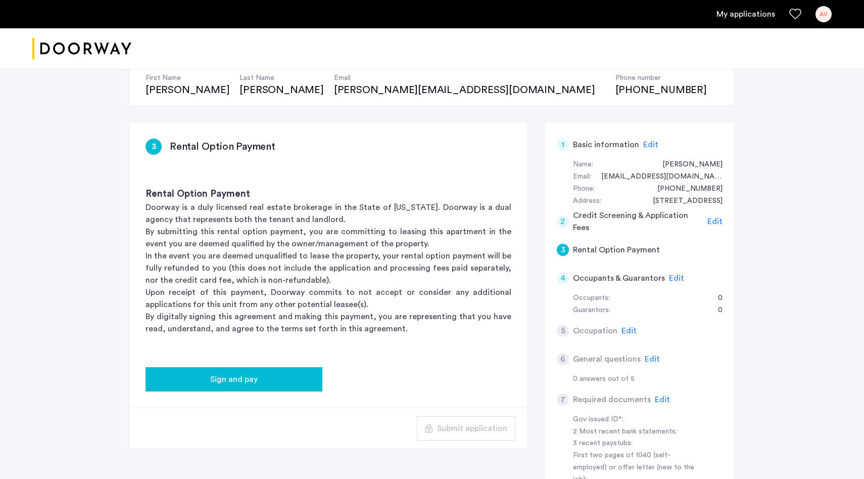
click at [277, 377] on div "Sign and pay" at bounding box center [234, 379] width 161 height 12
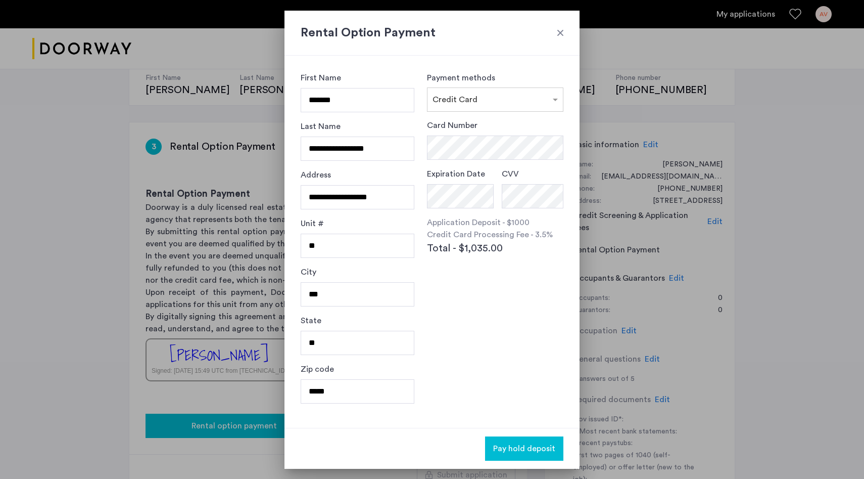
scroll to position [0, 0]
click at [559, 28] on div at bounding box center [560, 33] width 10 height 10
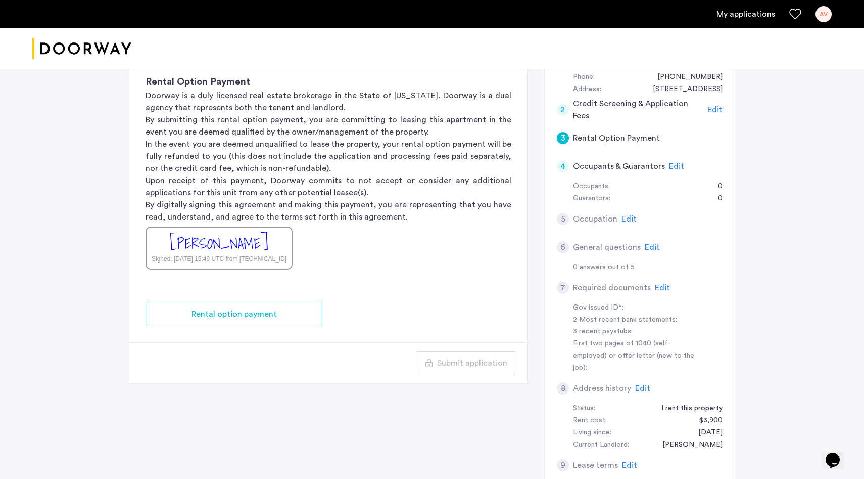
scroll to position [222, 0]
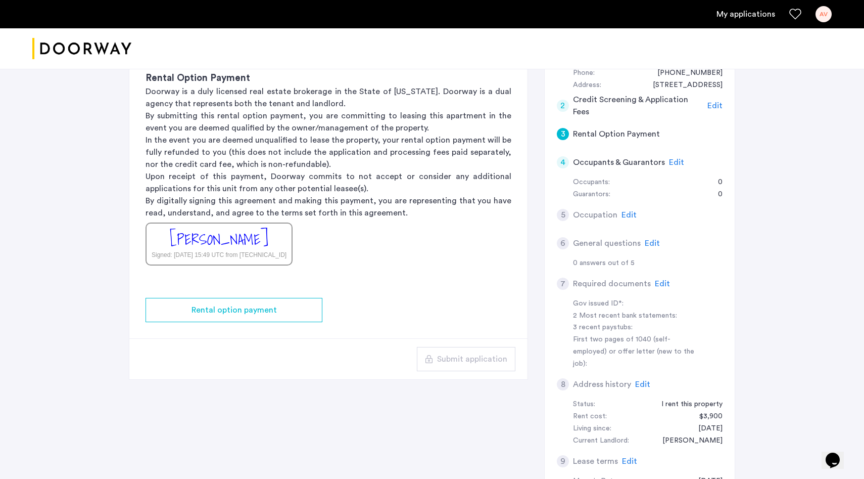
click at [263, 237] on div "[PERSON_NAME]" at bounding box center [219, 239] width 99 height 22
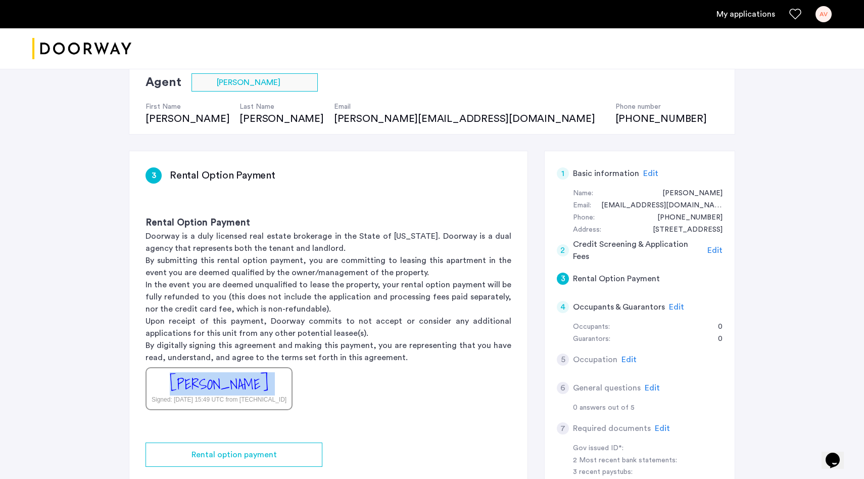
scroll to position [54, 0]
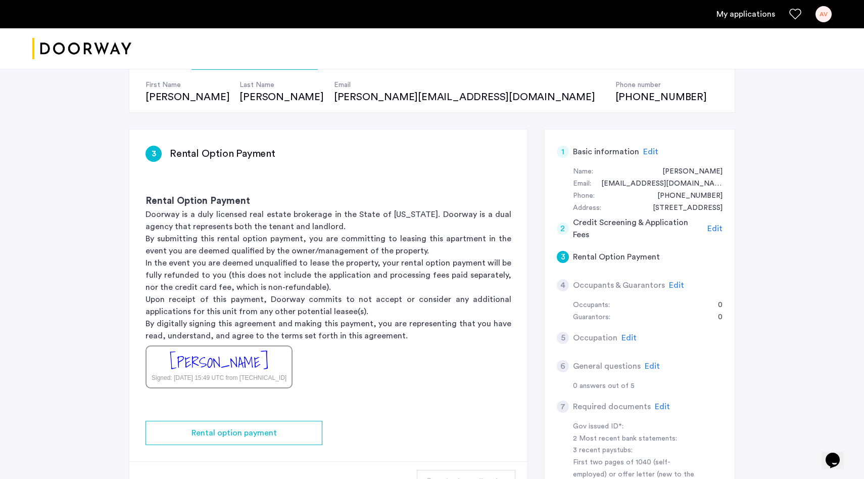
scroll to position [73, 0]
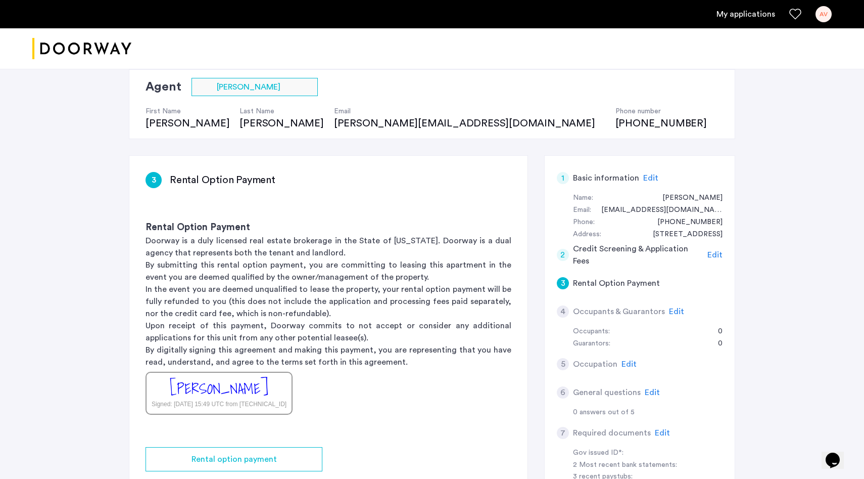
click at [248, 180] on h3 "Rental Option Payment" at bounding box center [223, 180] width 106 height 14
click at [637, 289] on h5 "Rental Option Payment" at bounding box center [616, 283] width 87 height 12
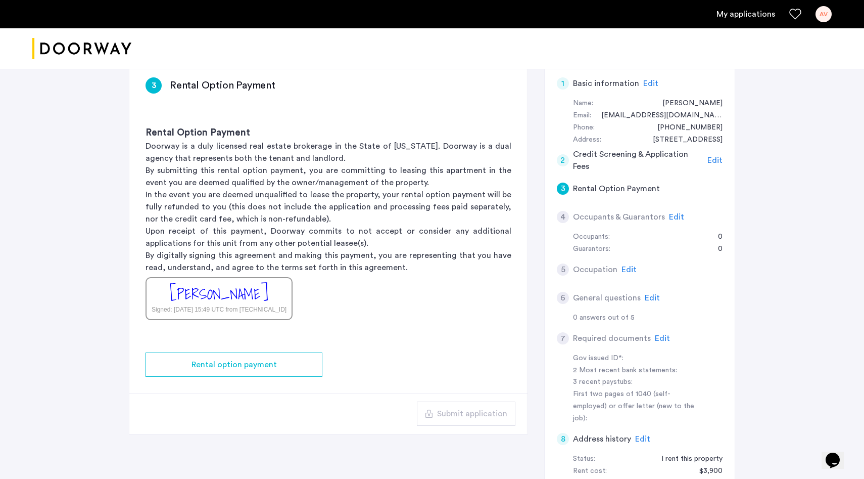
scroll to position [170, 0]
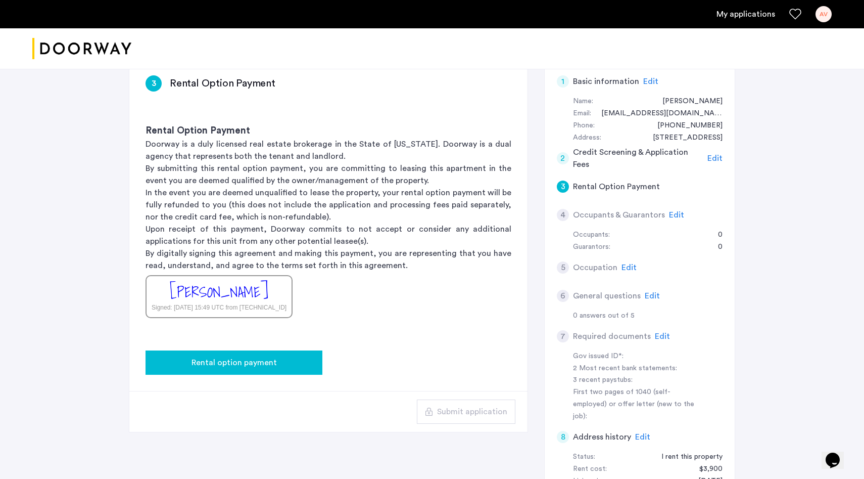
click at [248, 354] on button "Rental option payment" at bounding box center [234, 362] width 177 height 24
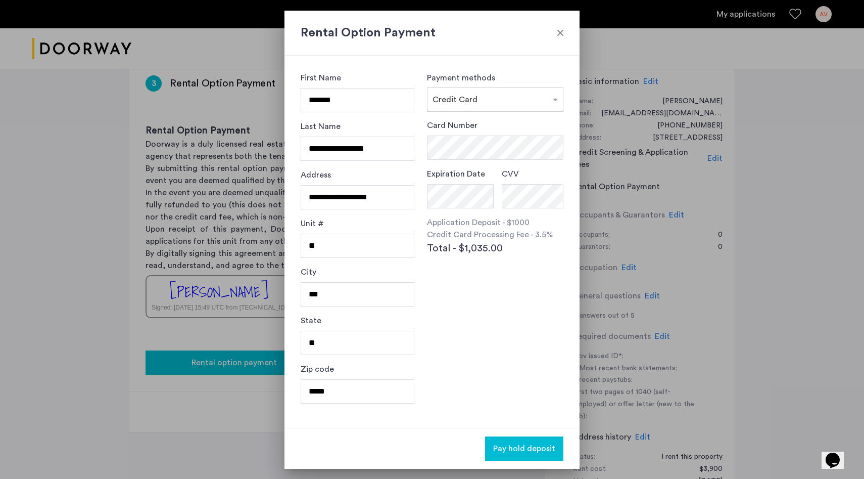
scroll to position [0, 0]
click at [491, 334] on div "Payment methods × Credit Card Card Number Expiration Date CVV Application Depos…" at bounding box center [495, 242] width 136 height 340
click at [512, 219] on p "Application Deposit - $1000" at bounding box center [495, 222] width 136 height 12
click at [567, 24] on div "Rental Option Payment" at bounding box center [431, 33] width 295 height 45
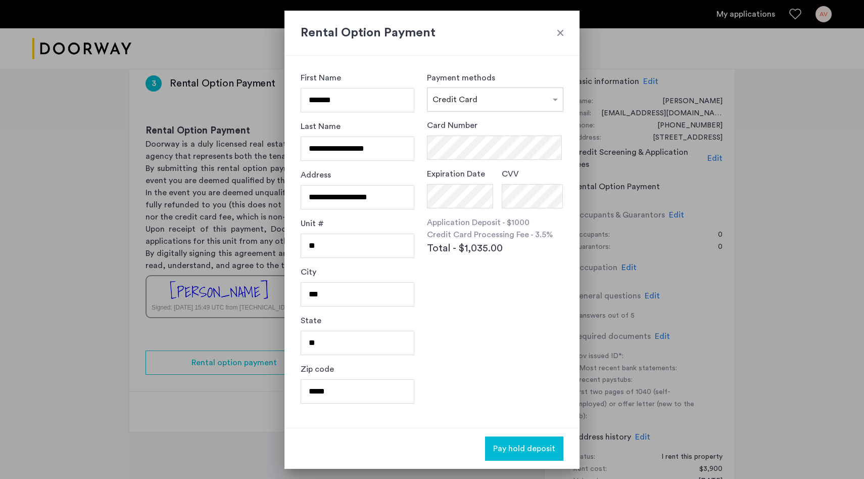
click at [560, 31] on div at bounding box center [560, 33] width 10 height 10
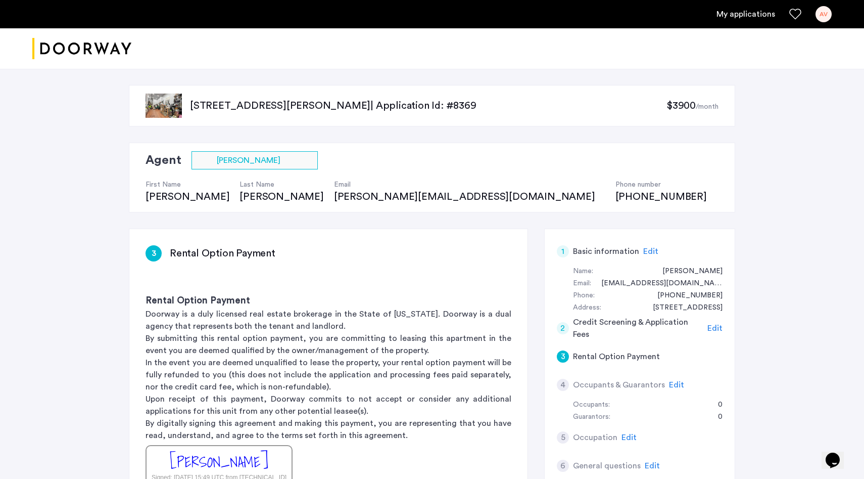
scroll to position [170, 0]
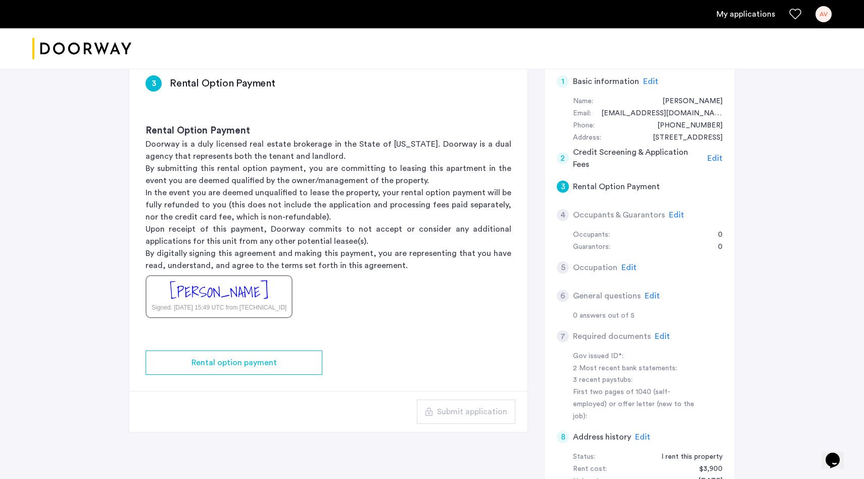
click at [268, 299] on div "[PERSON_NAME]" at bounding box center [219, 292] width 99 height 22
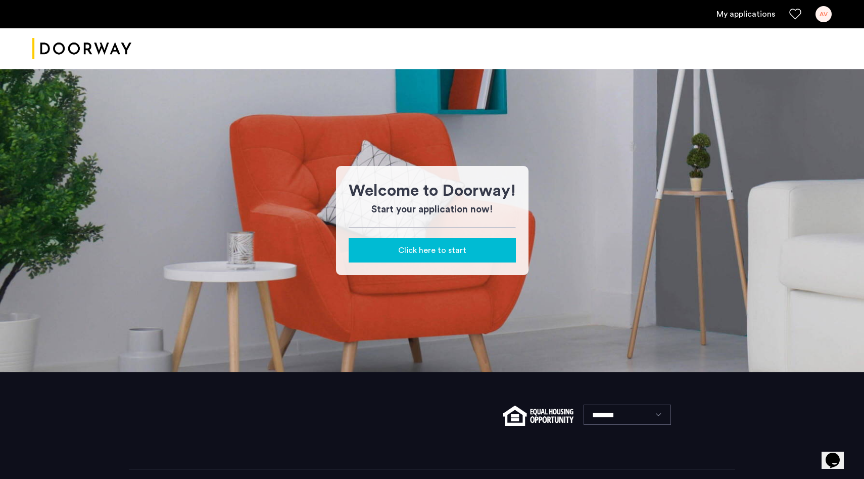
click at [425, 257] on button "Click here to start" at bounding box center [432, 250] width 167 height 24
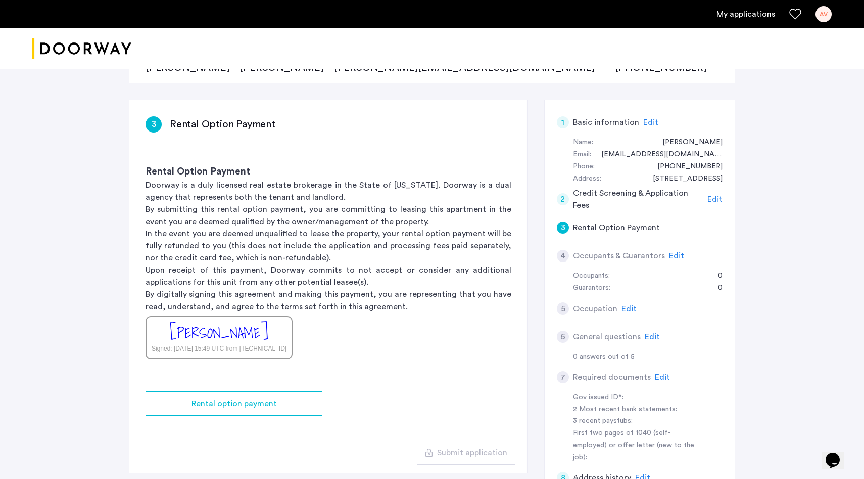
scroll to position [139, 0]
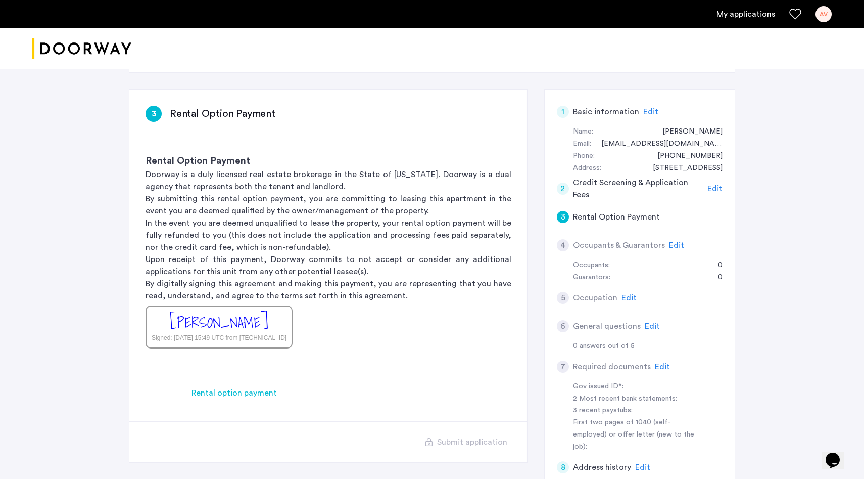
click at [614, 226] on div "3 Rental Option Payment" at bounding box center [640, 217] width 166 height 28
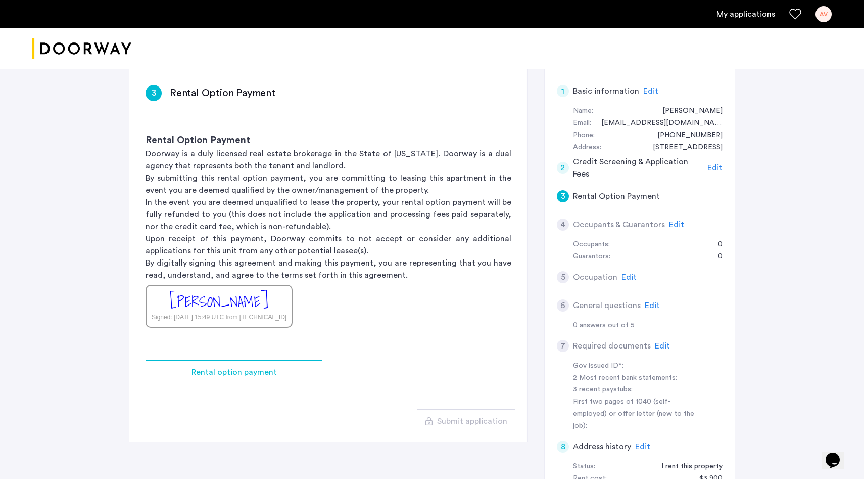
scroll to position [163, 0]
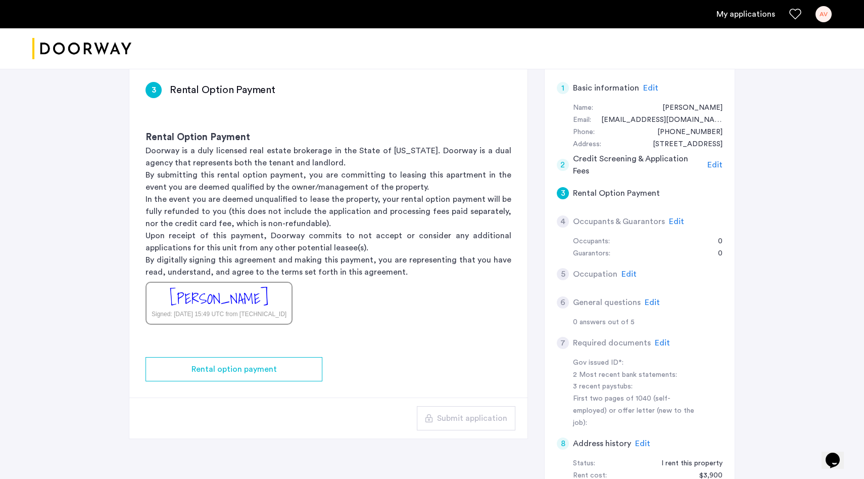
click at [636, 220] on h5 "Occupants & Guarantors" at bounding box center [619, 221] width 92 height 12
click at [243, 300] on div "[PERSON_NAME]" at bounding box center [219, 299] width 99 height 22
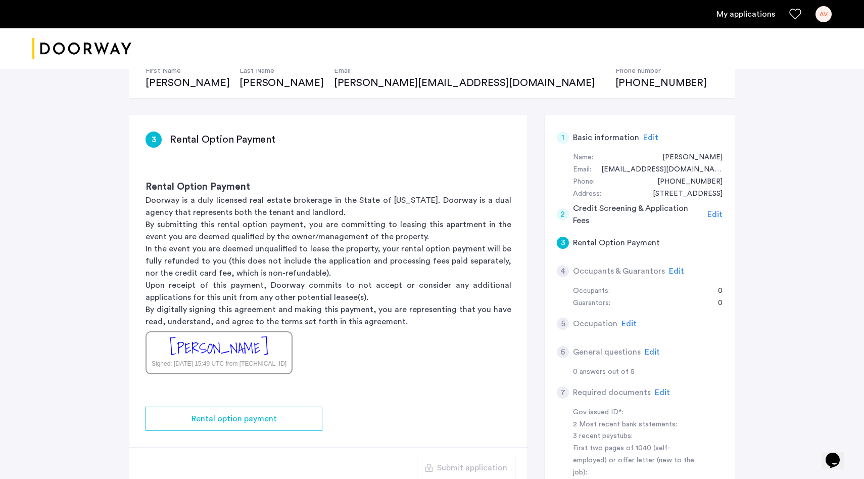
scroll to position [123, 0]
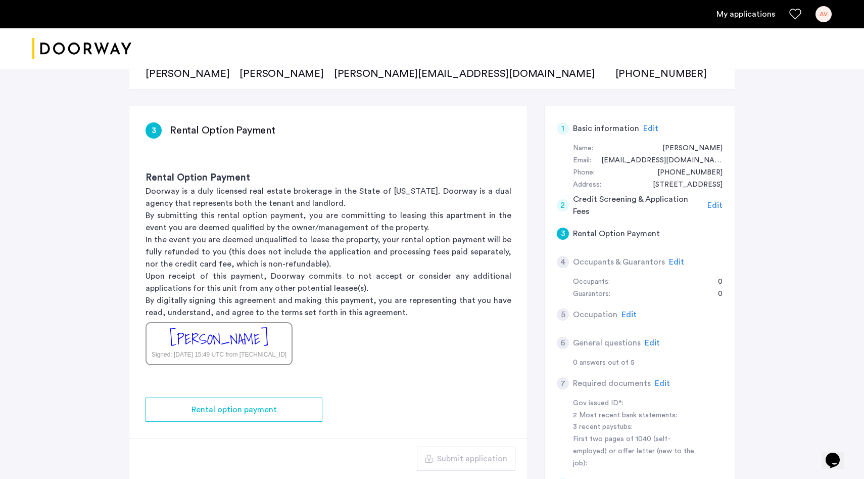
click at [238, 337] on div "[PERSON_NAME]" at bounding box center [219, 339] width 99 height 22
click at [705, 201] on div "2 Credit Screening & Application Fees Edit" at bounding box center [640, 205] width 166 height 28
click at [708, 202] on span "Edit" at bounding box center [714, 205] width 15 height 8
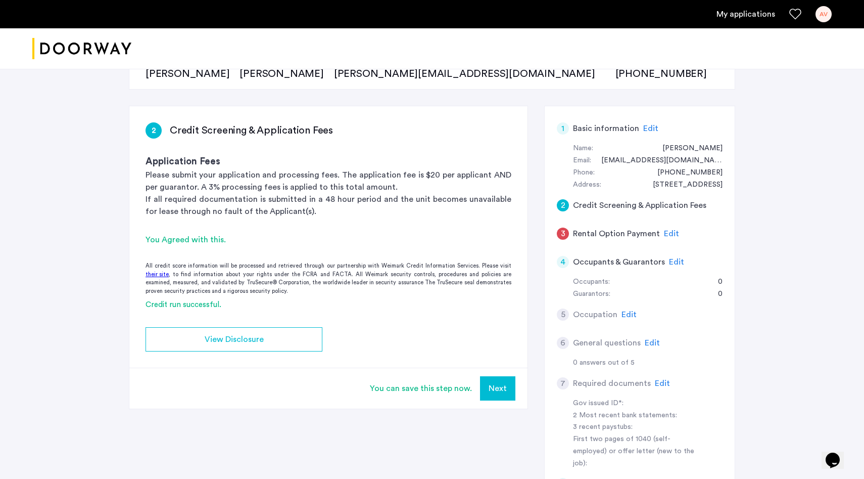
click at [501, 382] on button "Next" at bounding box center [497, 388] width 35 height 24
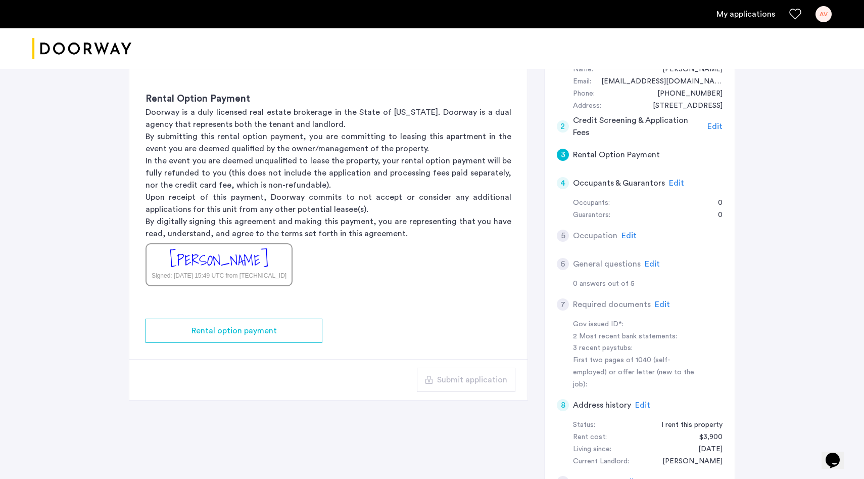
scroll to position [192, 0]
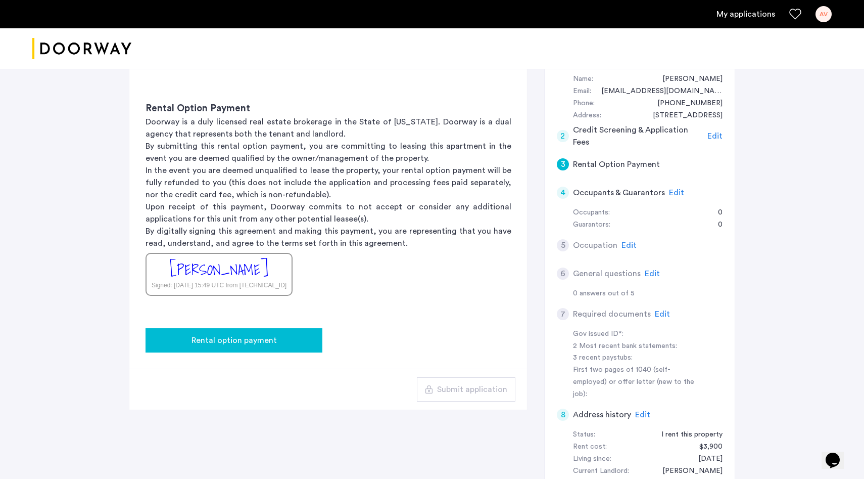
click at [292, 351] on button "Rental option payment" at bounding box center [234, 340] width 177 height 24
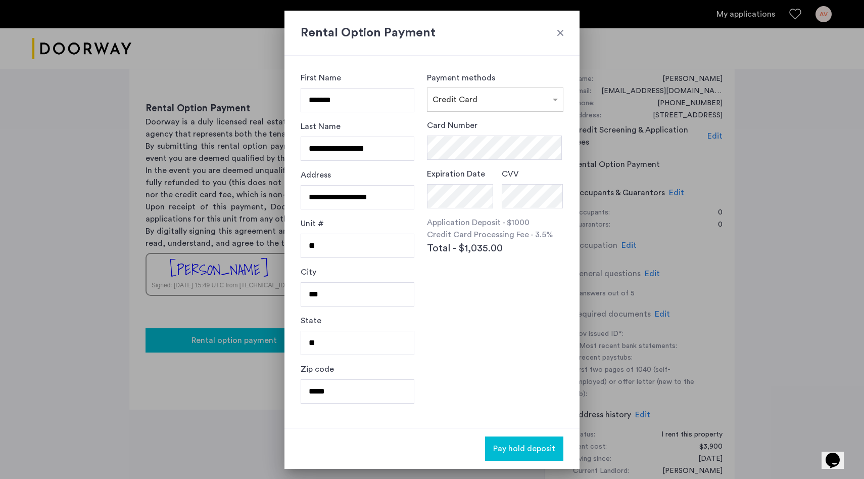
scroll to position [0, 0]
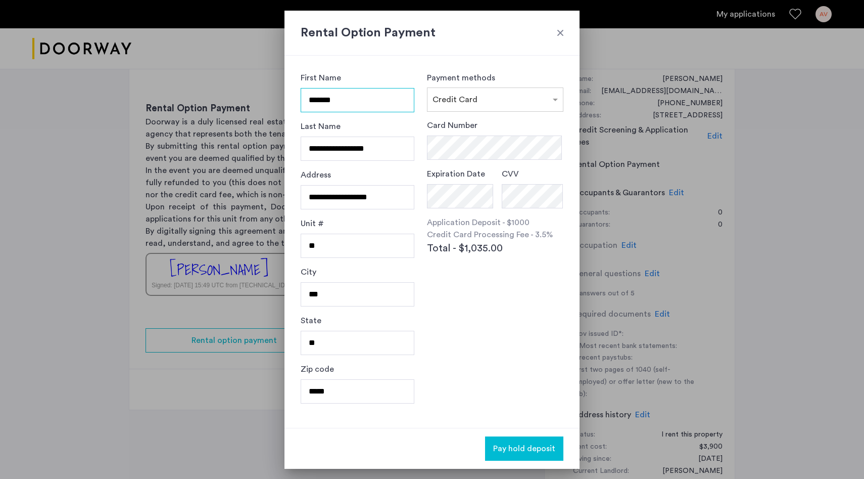
click at [387, 108] on input "*******" at bounding box center [358, 100] width 114 height 24
click at [381, 396] on input "*****" at bounding box center [358, 391] width 114 height 24
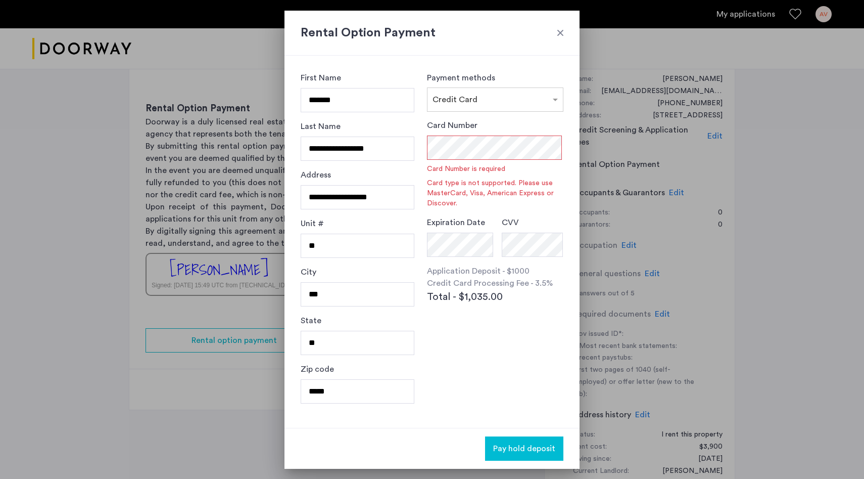
click at [562, 27] on h2 "Rental Option Payment" at bounding box center [432, 33] width 263 height 18
click at [554, 32] on h2 "Rental Option Payment" at bounding box center [432, 33] width 263 height 18
click at [561, 32] on div at bounding box center [560, 33] width 10 height 10
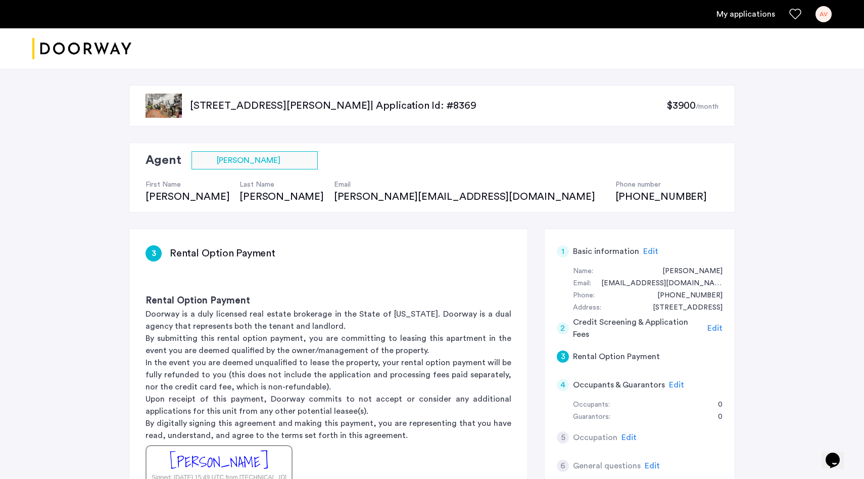
scroll to position [192, 0]
click at [334, 199] on div "[PERSON_NAME][EMAIL_ADDRESS][DOMAIN_NAME]" at bounding box center [469, 196] width 271 height 14
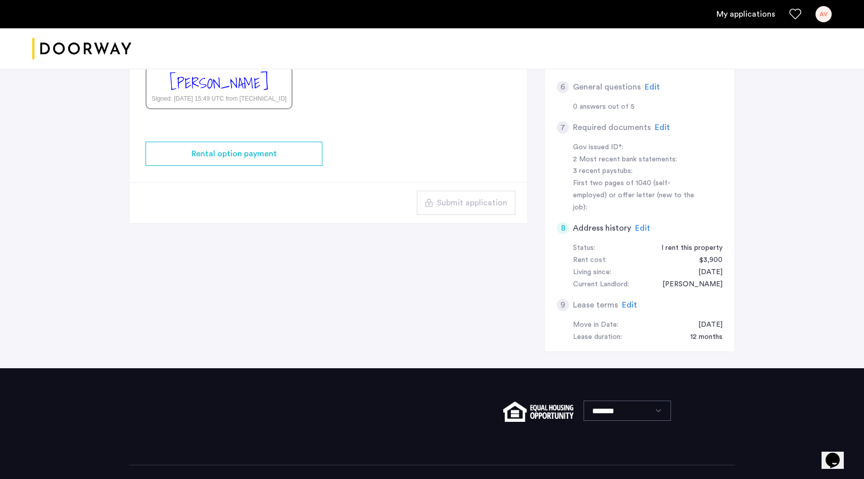
scroll to position [403, 0]
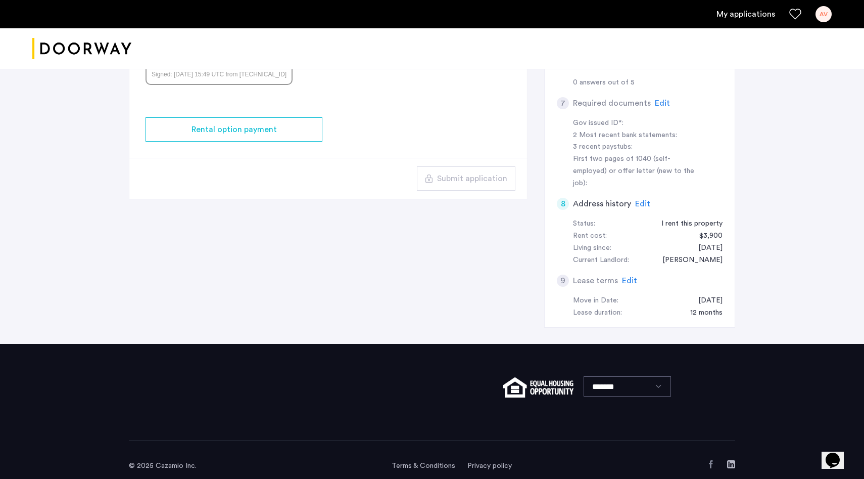
click at [837, 451] on button "Opens Chat This icon Opens the chat window." at bounding box center [833, 459] width 22 height 17
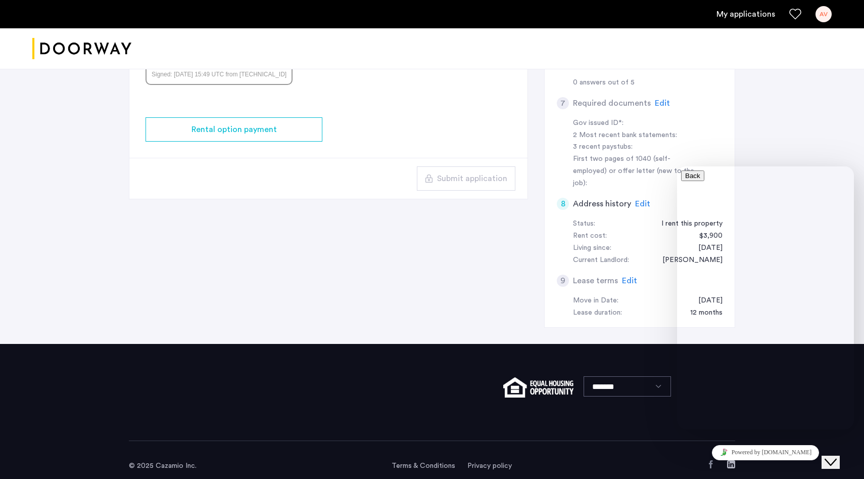
click at [761, 478] on input "* Name" at bounding box center [725, 488] width 72 height 10
type input "**********"
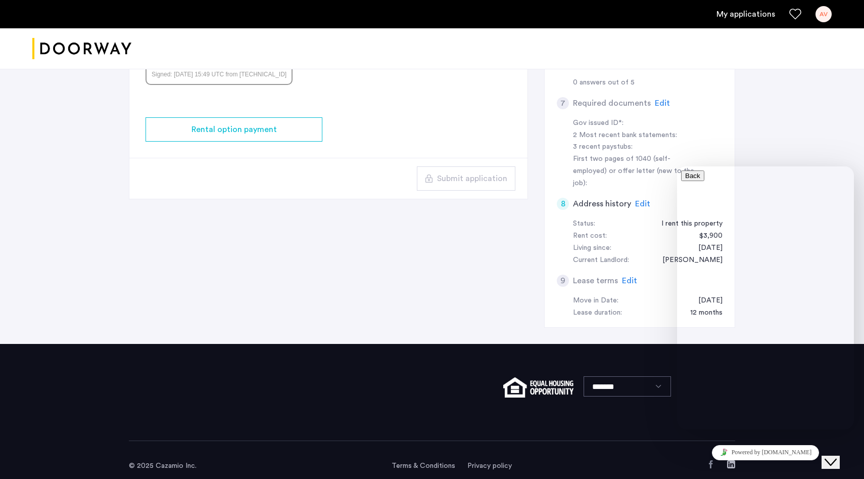
type textarea "**********"
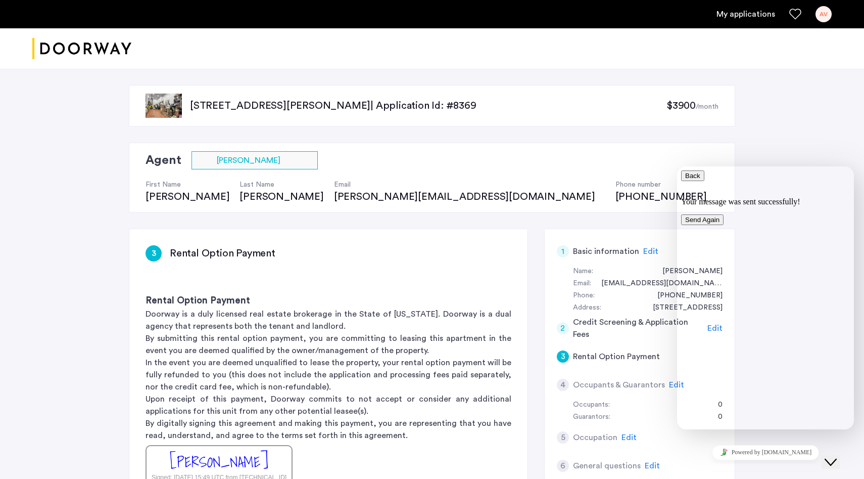
scroll to position [90, 0]
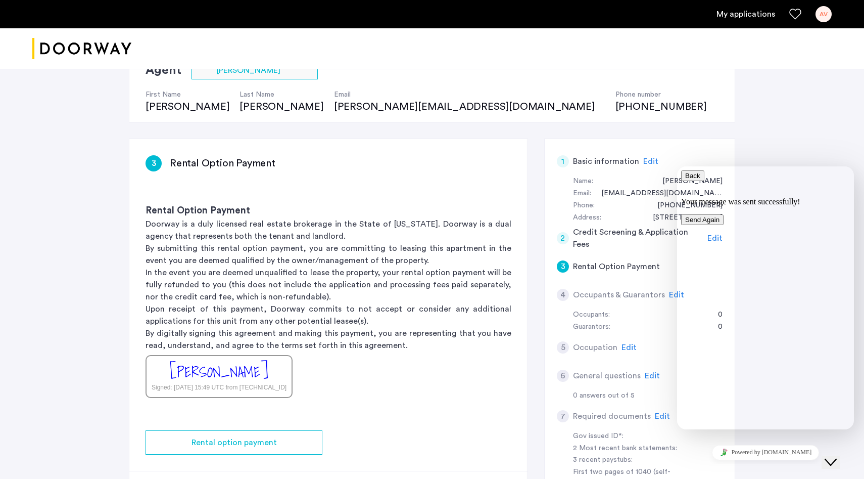
click at [695, 176] on button "Back" at bounding box center [692, 175] width 23 height 11
click at [515, 359] on div "Rental Option Payment Doorway is a duly licensed real estate brokerage in the S…" at bounding box center [328, 300] width 398 height 226
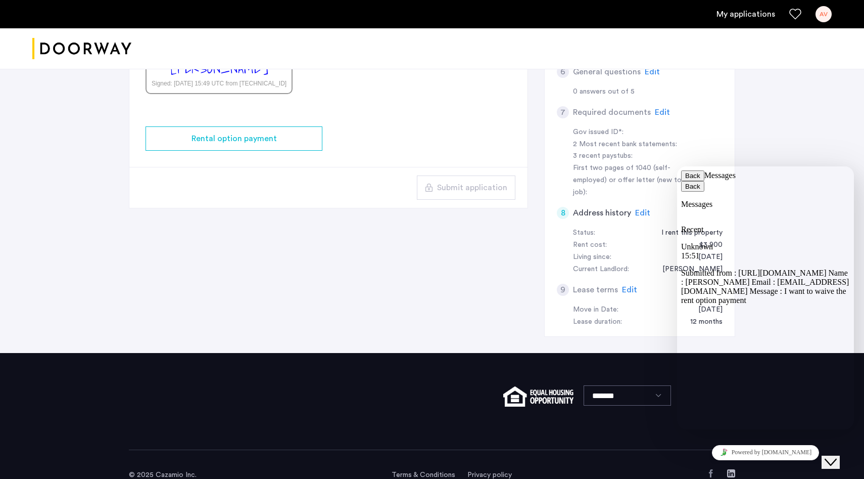
scroll to position [403, 0]
